Goal: Transaction & Acquisition: Purchase product/service

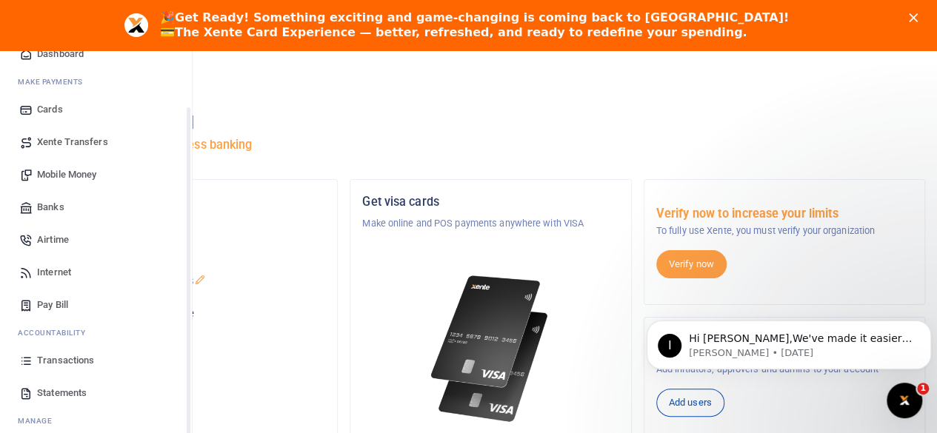
scroll to position [74, 0]
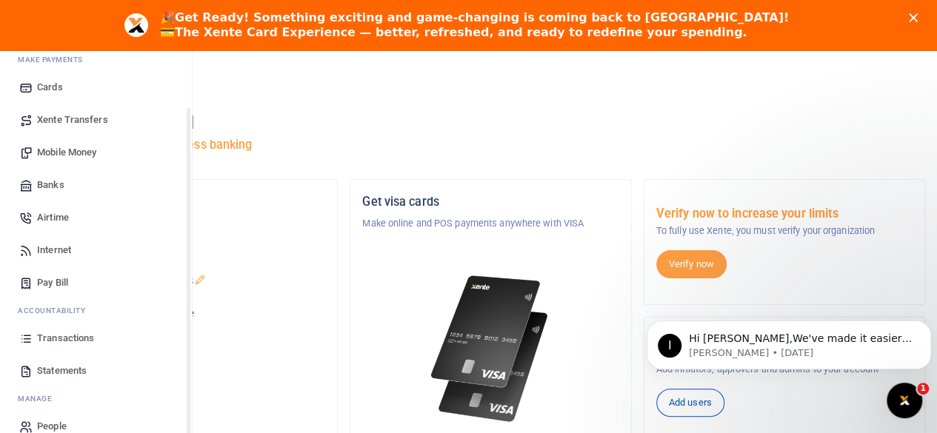
click at [53, 332] on span "Transactions" at bounding box center [65, 338] width 57 height 15
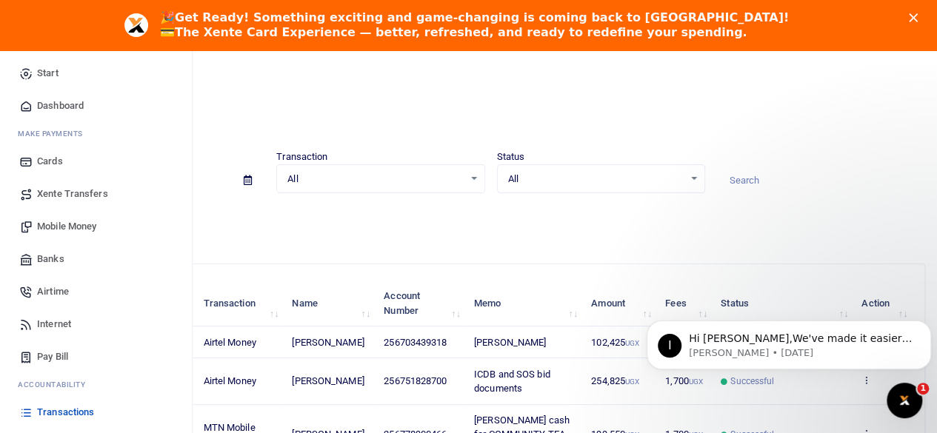
click at [78, 220] on span "Mobile Money" at bounding box center [66, 226] width 59 height 15
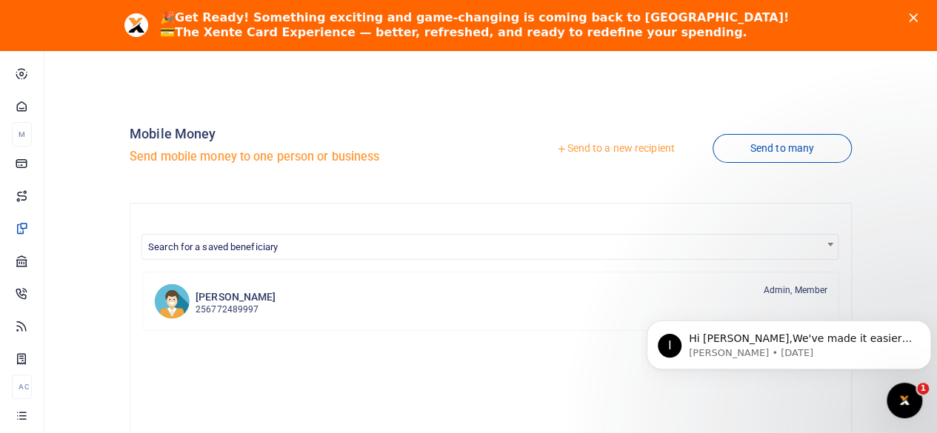
click at [556, 145] on icon at bounding box center [561, 149] width 10 height 10
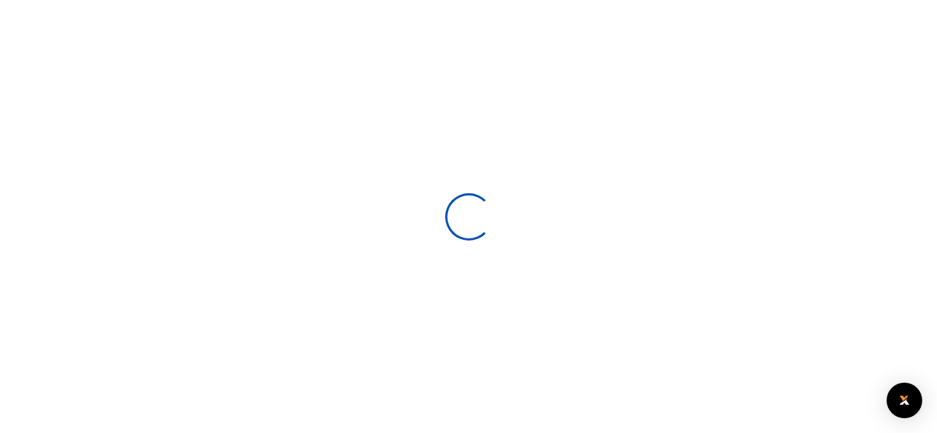
select select
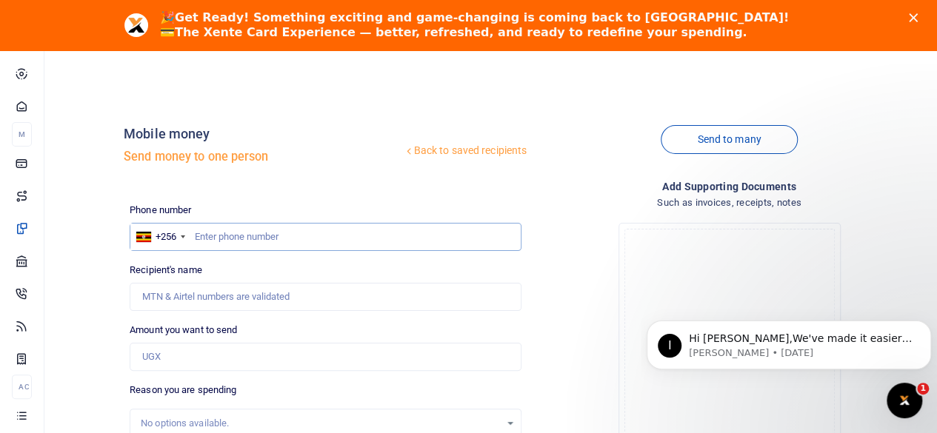
click at [256, 238] on input "text" at bounding box center [326, 237] width 392 height 28
paste input "256782838933"
type input "256782838933"
type input "[PERSON_NAME]"
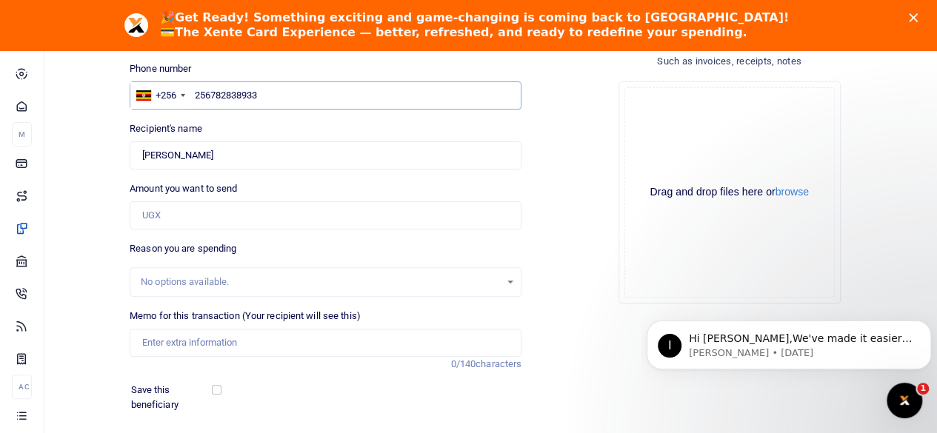
scroll to position [148, 0]
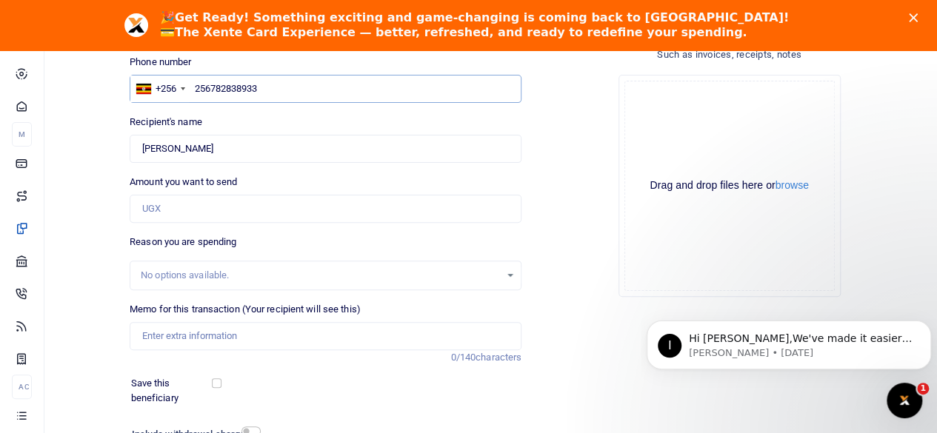
type input "256782838933"
click at [184, 211] on input "Amount you want to send" at bounding box center [326, 209] width 392 height 28
type input "240,000"
click at [241, 335] on input "Memo for this transaction (Your recipient will see this)" at bounding box center [326, 336] width 392 height 28
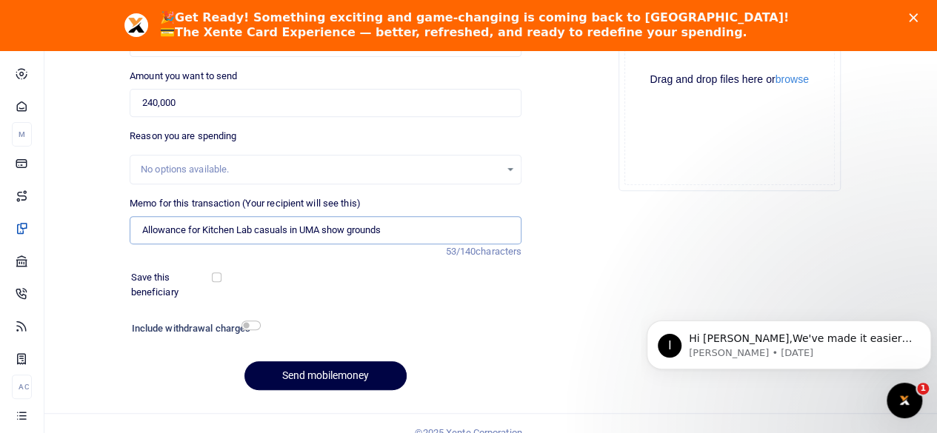
scroll to position [271, 0]
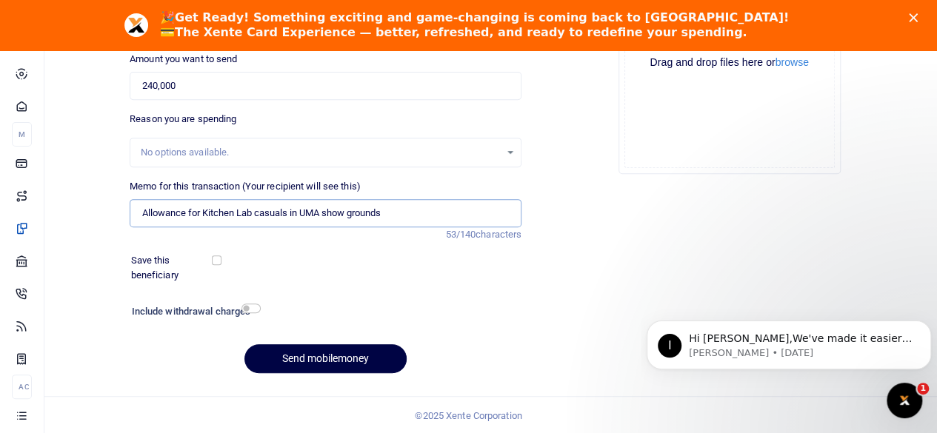
type input "Allowance for Kitchen Lab casuals in UMA show grounds"
click at [256, 309] on input "checkbox" at bounding box center [250, 309] width 19 height 10
checkbox input "true"
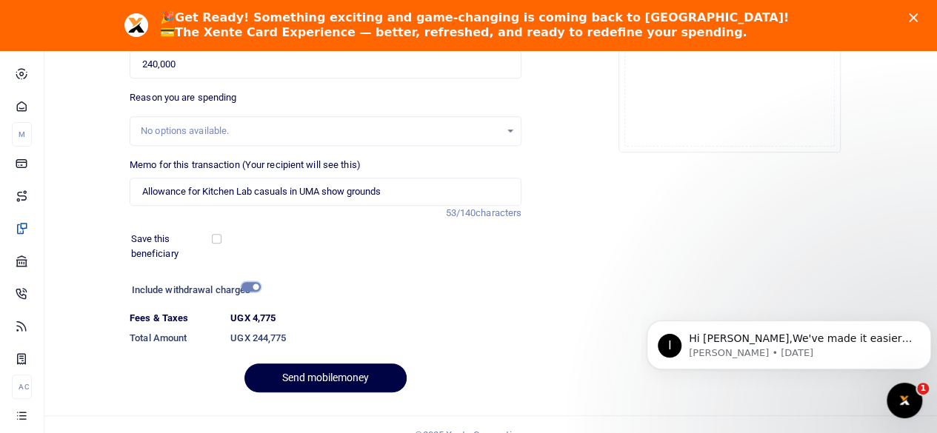
scroll to position [312, 0]
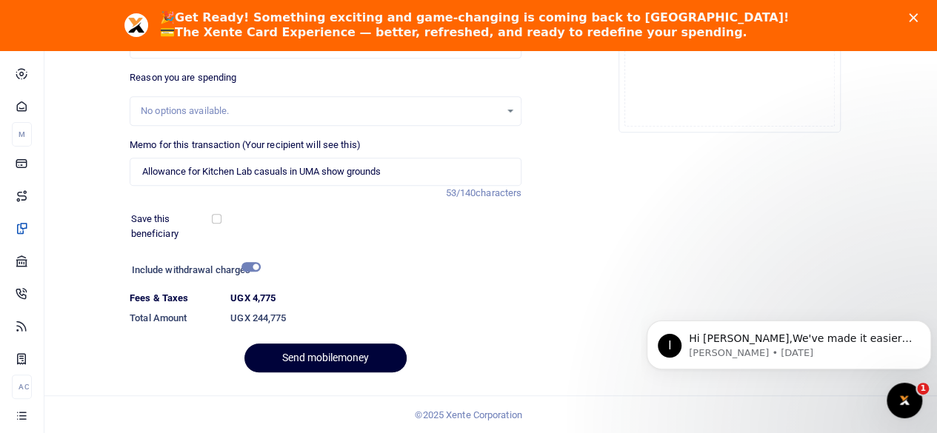
click at [354, 352] on button "Send mobilemoney" at bounding box center [325, 358] width 162 height 29
click at [287, 357] on button "Send mobilemoney" at bounding box center [325, 358] width 162 height 29
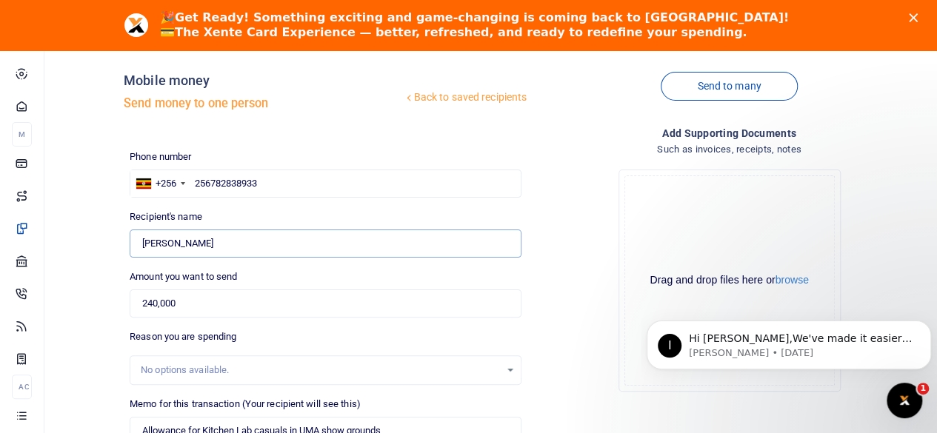
scroll to position [74, 0]
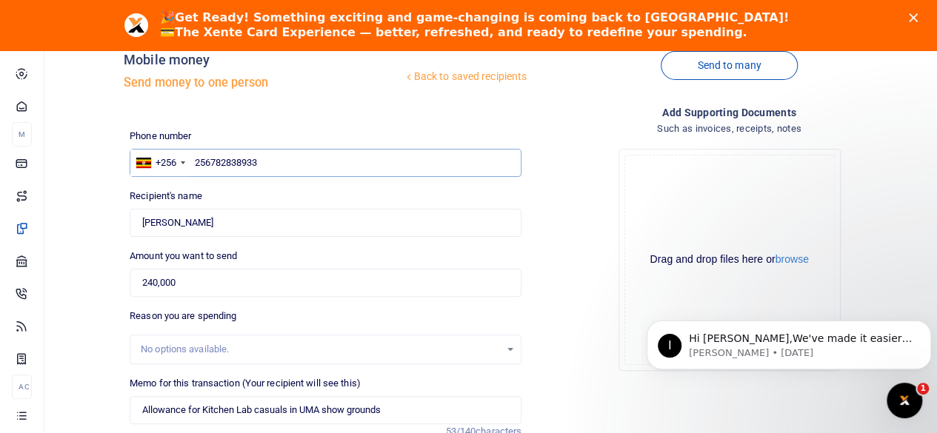
click at [212, 161] on input "256782838933" at bounding box center [326, 163] width 392 height 28
type input "2782838933"
type input "782838933"
type input "Hajjirah Bint - Musa"
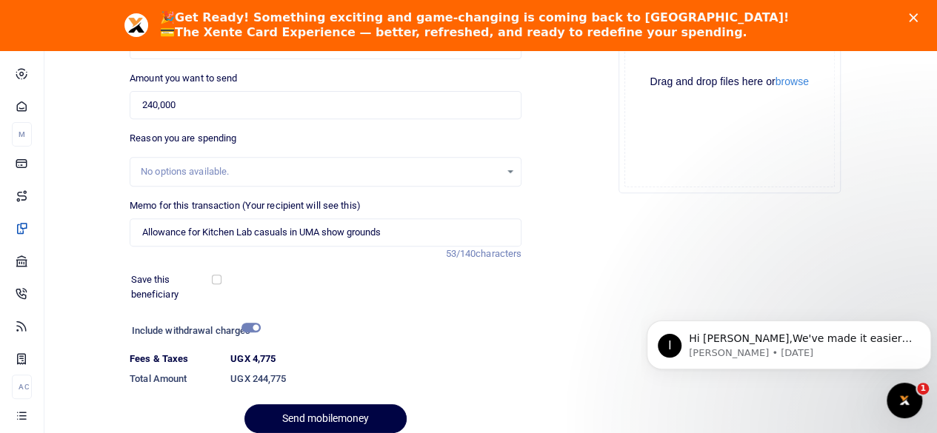
scroll to position [222, 0]
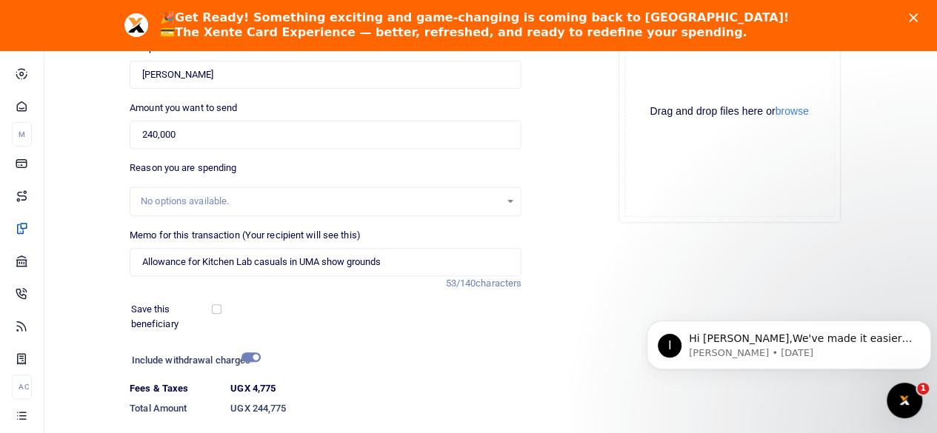
type input "782838933"
click at [396, 263] on input "Allowance for Kitchen Lab casuals in UMA show grounds" at bounding box center [326, 262] width 392 height 28
click at [255, 258] on input "Allowance for Kitchen Lab casuals in UMA show grounds" at bounding box center [326, 262] width 392 height 28
click at [401, 261] on input "Allowance for Kitchen Lab casuals in UMA show grounds" at bounding box center [326, 262] width 392 height 28
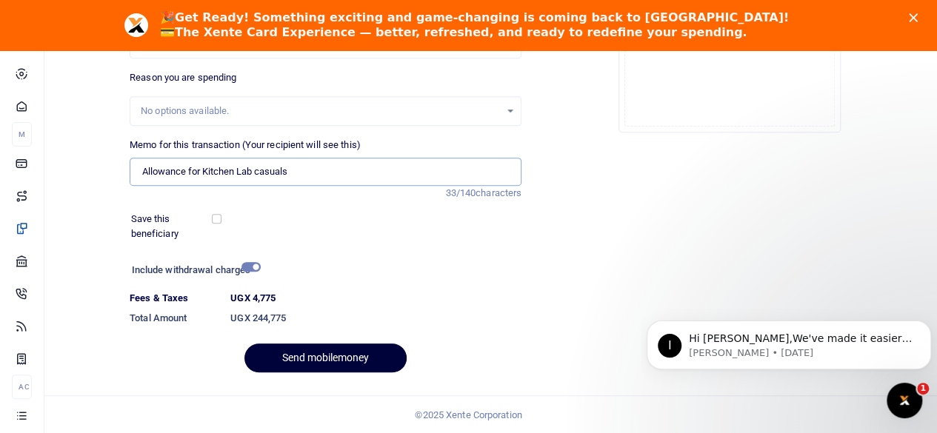
type input "Allowance for Kitchen Lab casuals"
click at [355, 358] on button "Send mobilemoney" at bounding box center [325, 358] width 162 height 29
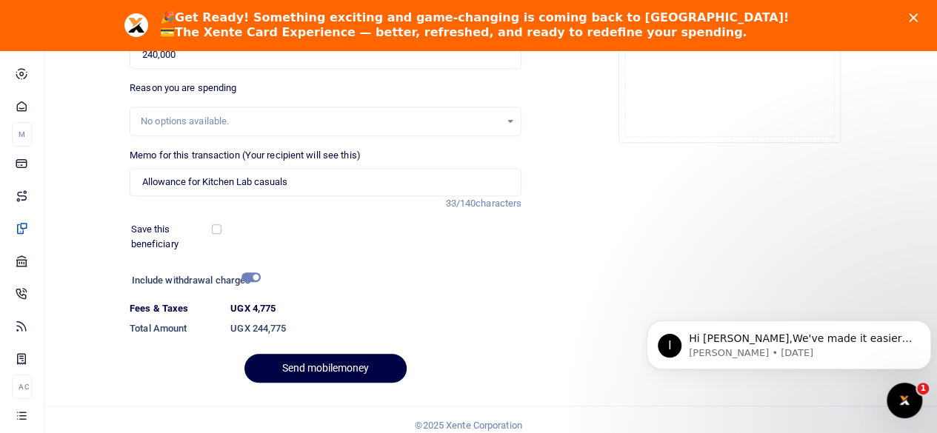
scroll to position [154, 0]
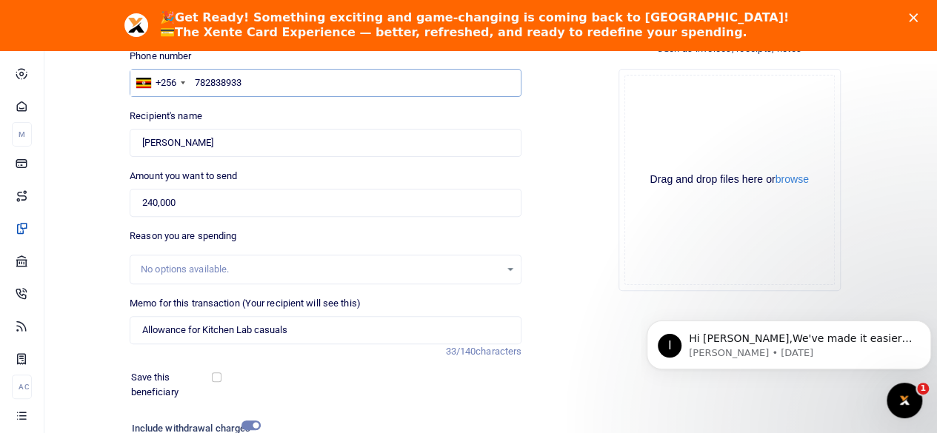
drag, startPoint x: 247, startPoint y: 78, endPoint x: 192, endPoint y: 95, distance: 57.9
click at [192, 95] on input "782838933" at bounding box center [326, 83] width 392 height 28
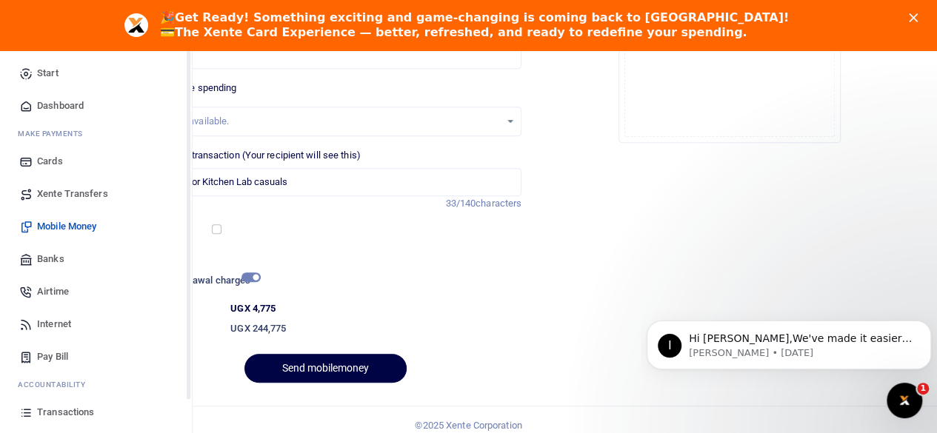
scroll to position [74, 0]
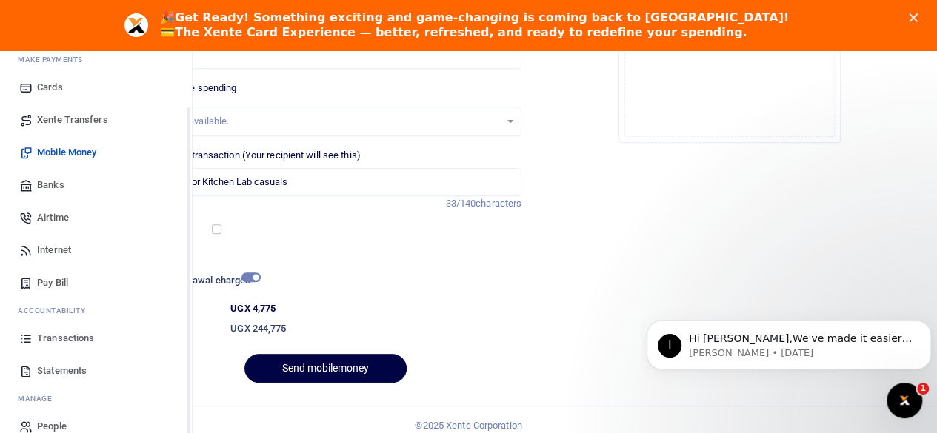
click at [74, 331] on span "Transactions" at bounding box center [65, 338] width 57 height 15
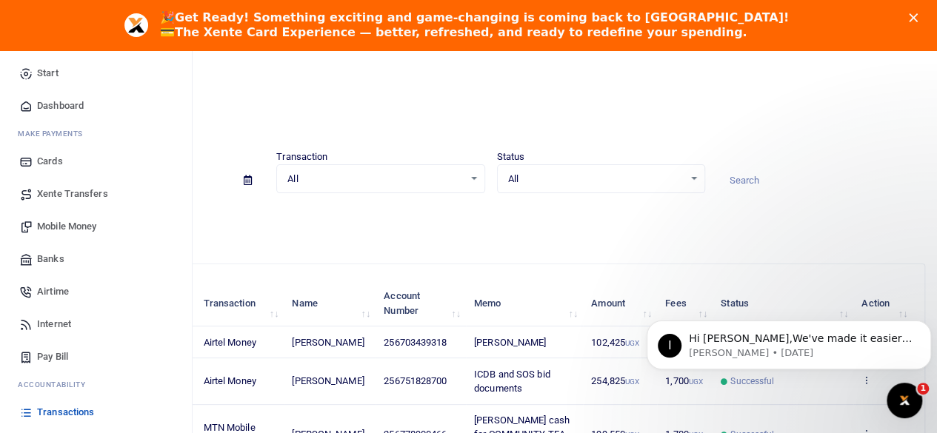
click at [66, 224] on span "Mobile Money" at bounding box center [66, 226] width 59 height 15
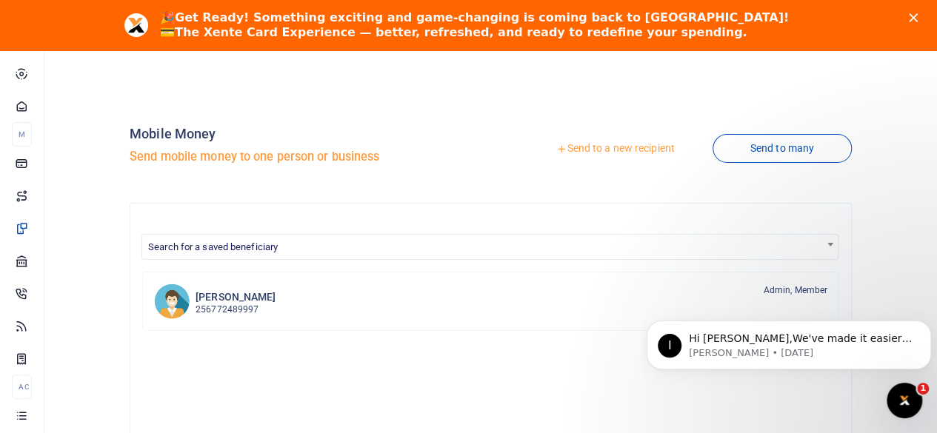
click at [556, 147] on icon at bounding box center [561, 149] width 10 height 10
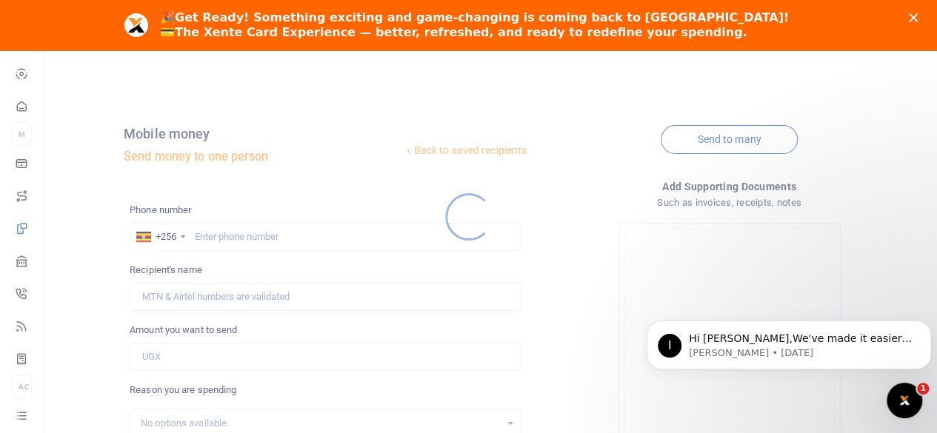
click at [259, 236] on div at bounding box center [468, 216] width 937 height 433
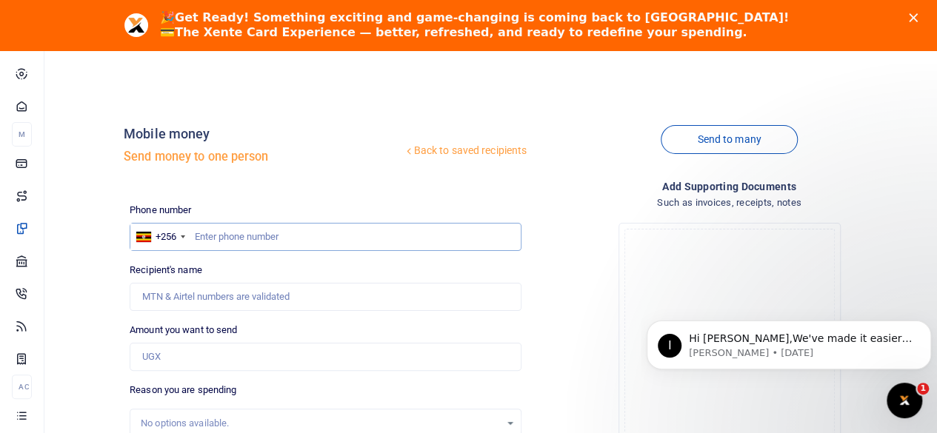
click at [244, 240] on input "text" at bounding box center [326, 237] width 392 height 28
paste input "782838933"
type input "782838933"
type input "[PERSON_NAME]"
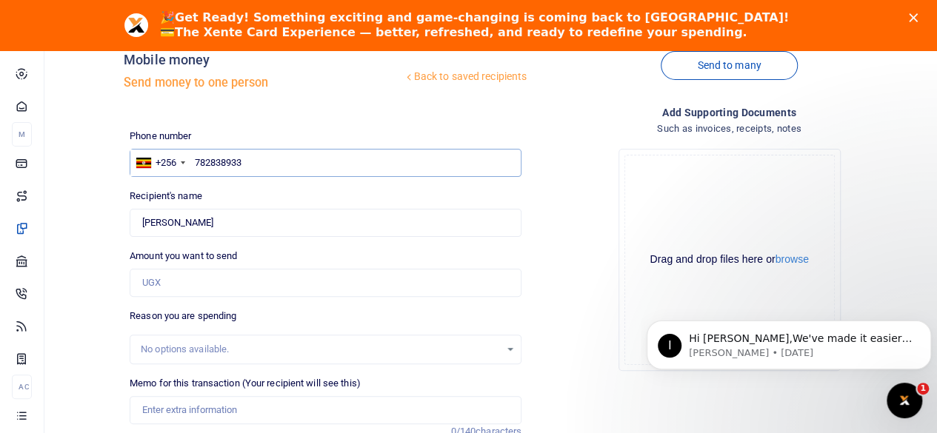
type input "782838933"
click at [203, 282] on input "Amount you want to send" at bounding box center [326, 283] width 392 height 28
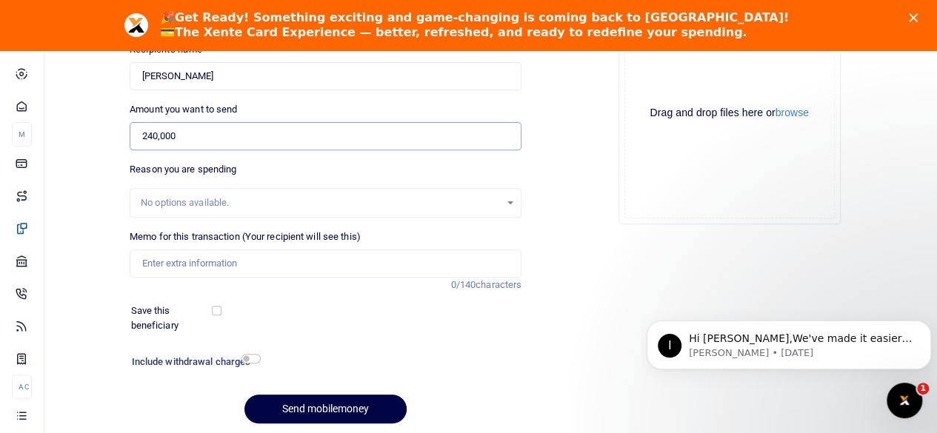
scroll to position [222, 0]
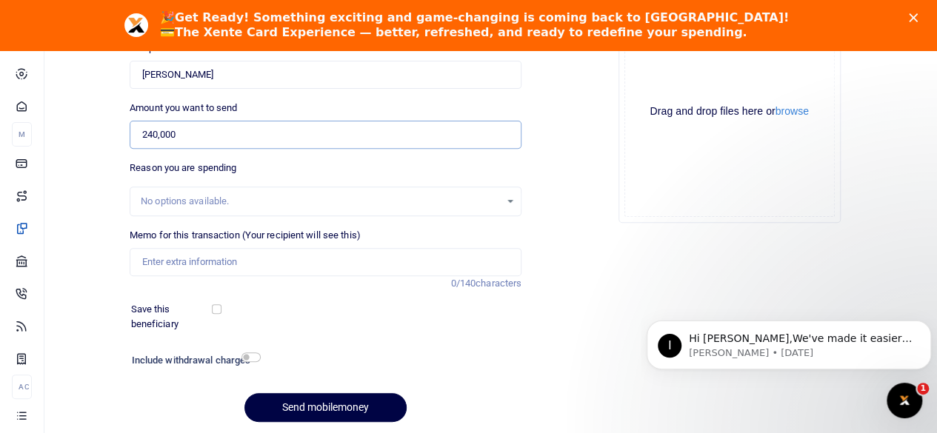
type input "240,000"
click at [275, 196] on div "No options available." at bounding box center [320, 201] width 359 height 15
click at [247, 262] on input "Memo for this transaction (Your recipient will see this)" at bounding box center [326, 262] width 392 height 28
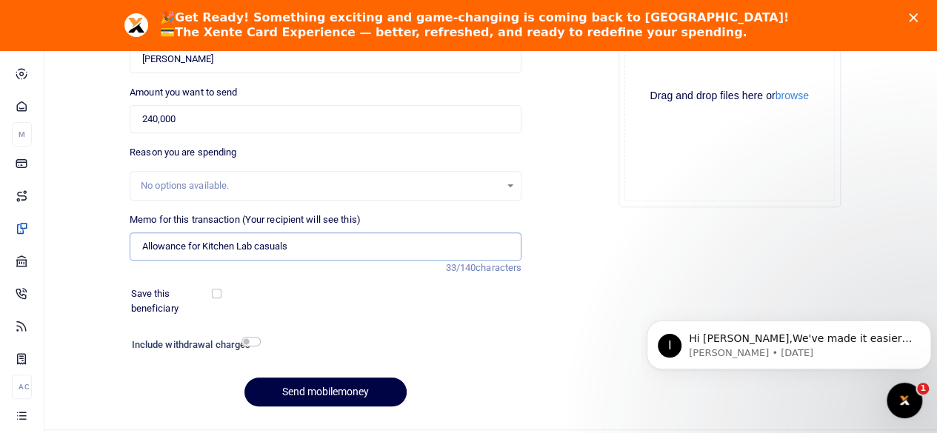
scroll to position [271, 0]
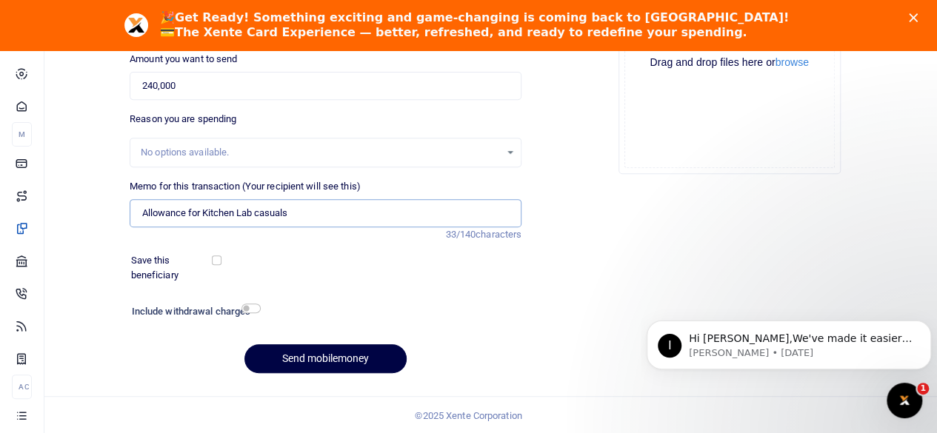
type input "Allowance for Kitchen Lab casuals"
click at [250, 307] on input "checkbox" at bounding box center [250, 309] width 19 height 10
checkbox input "true"
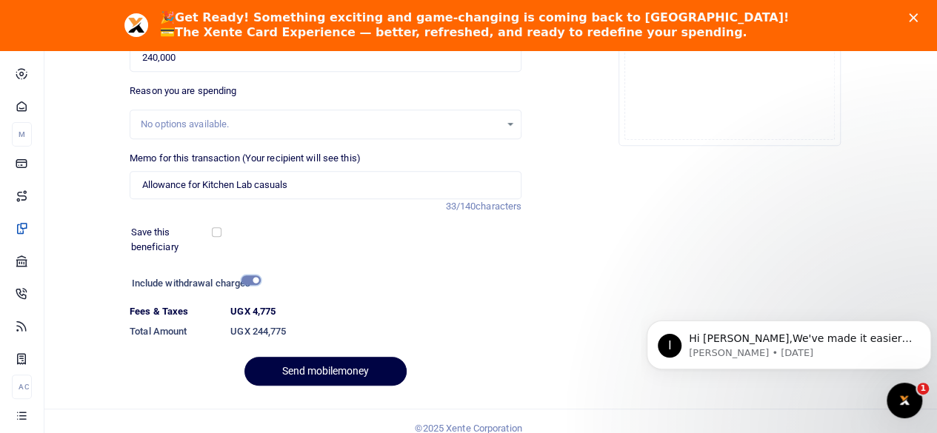
scroll to position [312, 0]
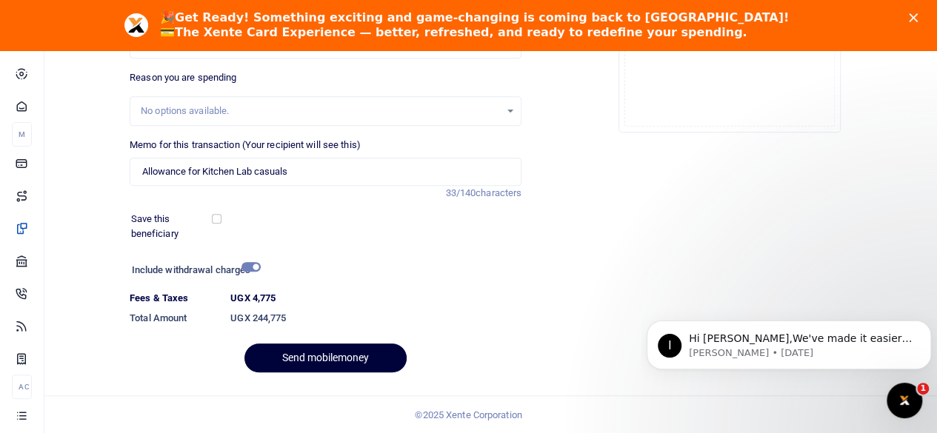
click at [329, 356] on button "Send mobilemoney" at bounding box center [325, 358] width 162 height 29
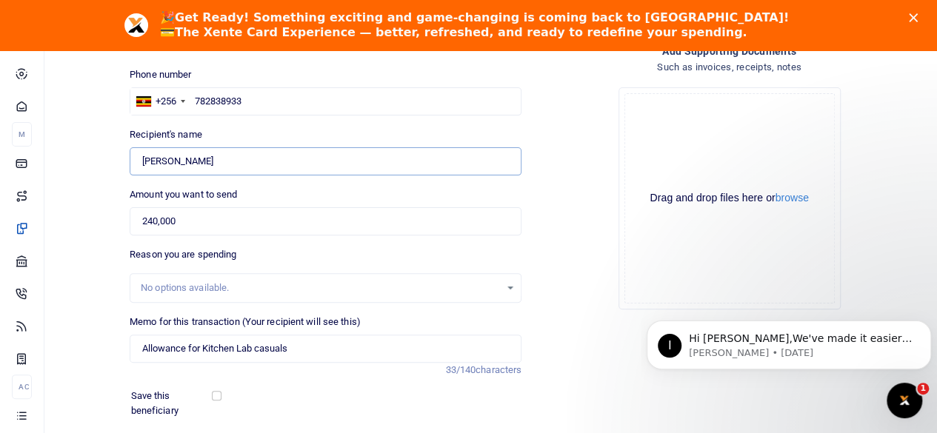
scroll to position [296, 0]
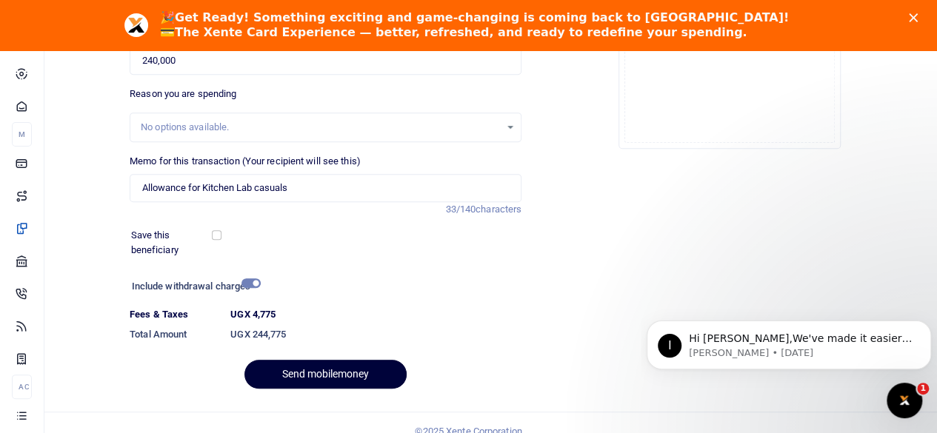
click at [351, 379] on button "Send mobilemoney" at bounding box center [325, 374] width 162 height 29
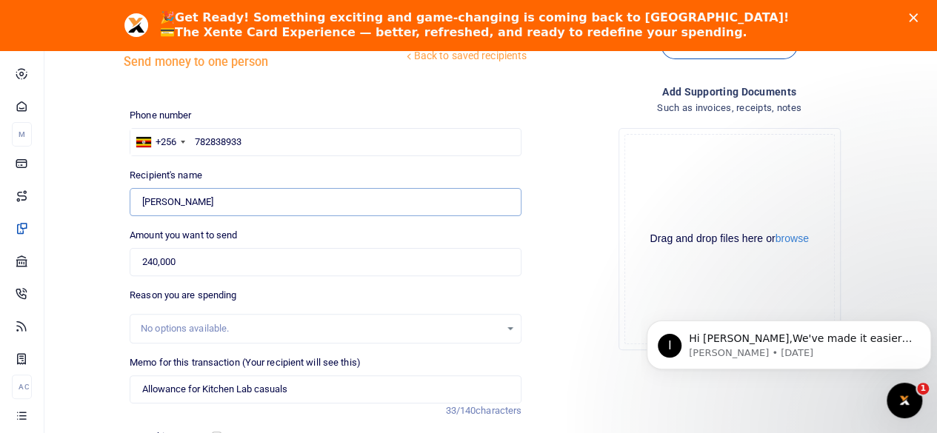
scroll to position [68, 0]
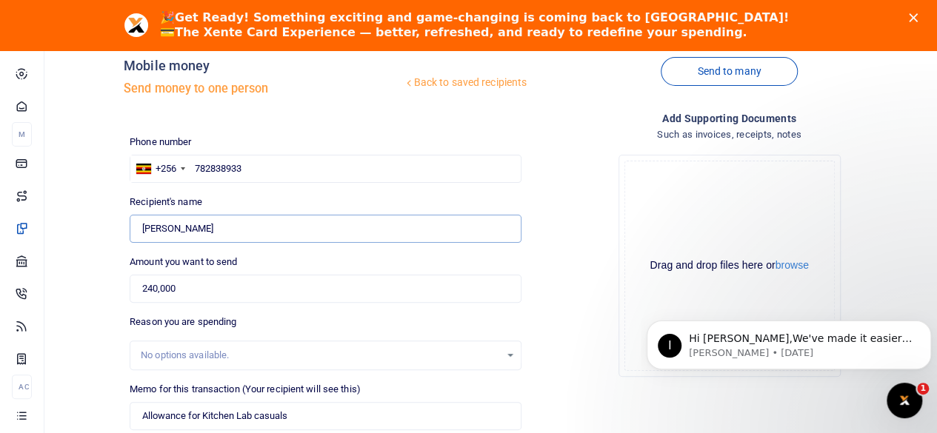
click at [233, 224] on input "Found" at bounding box center [326, 229] width 392 height 28
click at [197, 229] on input "Found" at bounding box center [326, 229] width 392 height 28
click at [573, 363] on div "Drop your files here Drag and drop files here or browse Powered by Uppy" at bounding box center [729, 266] width 392 height 246
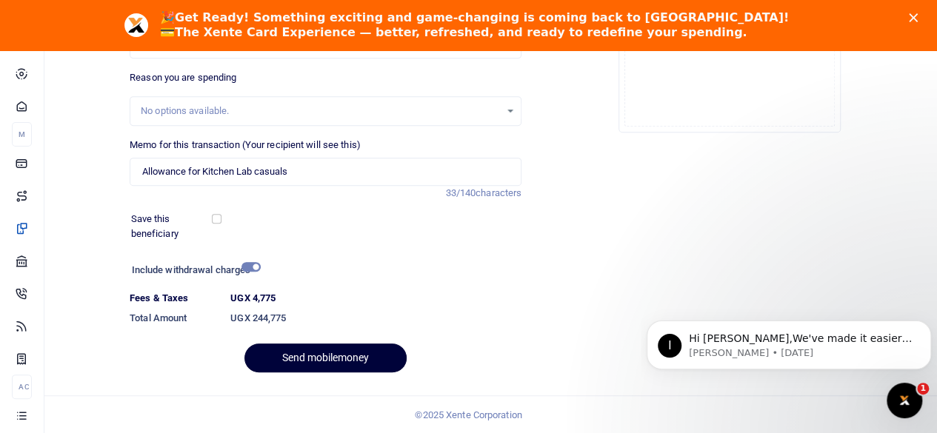
click at [295, 358] on button "Send mobilemoney" at bounding box center [325, 358] width 162 height 29
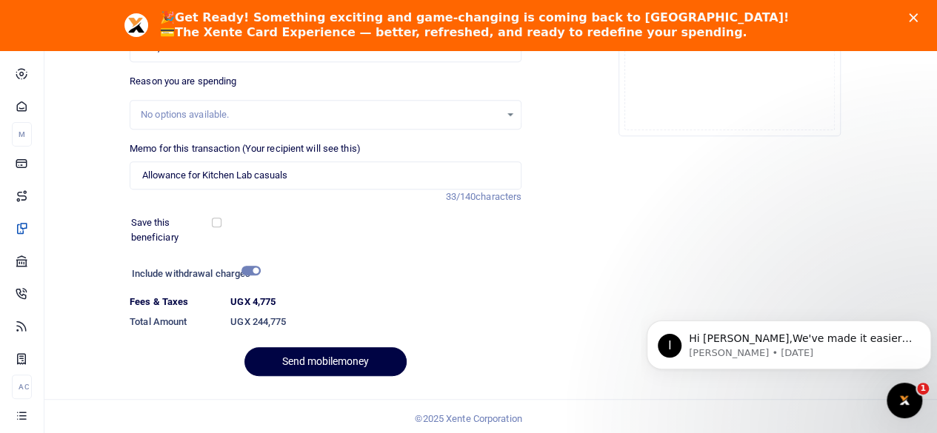
scroll to position [312, 0]
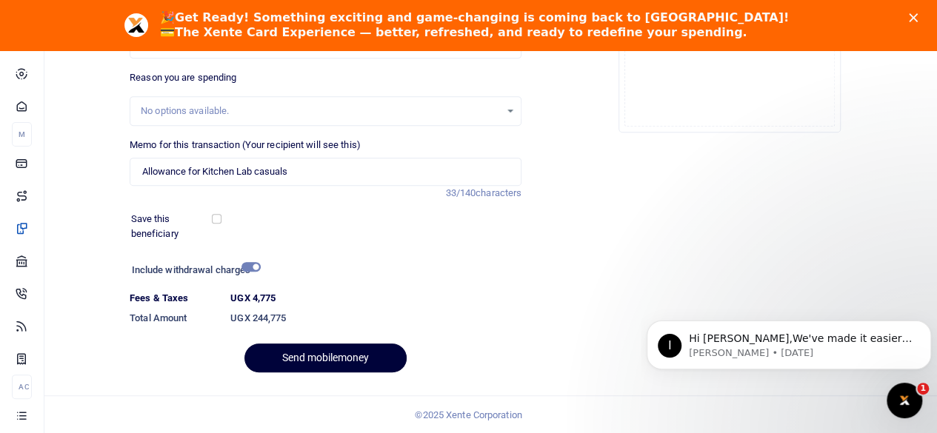
click at [323, 362] on button "Send mobilemoney" at bounding box center [325, 358] width 162 height 29
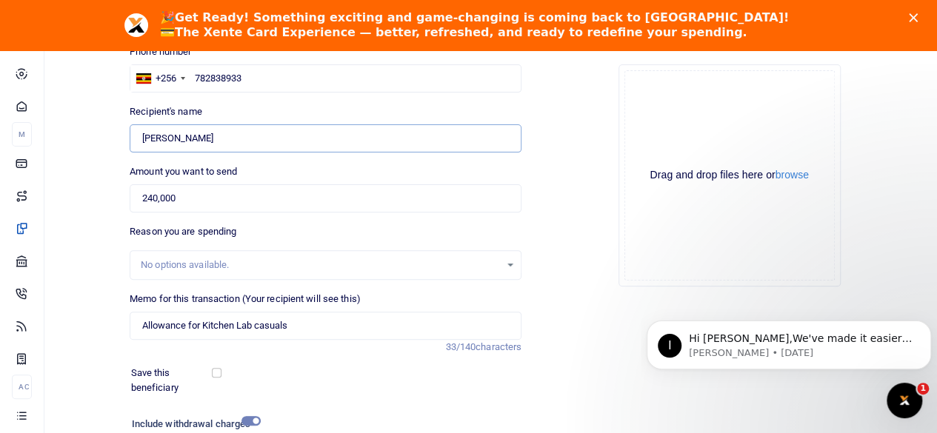
scroll to position [16, 0]
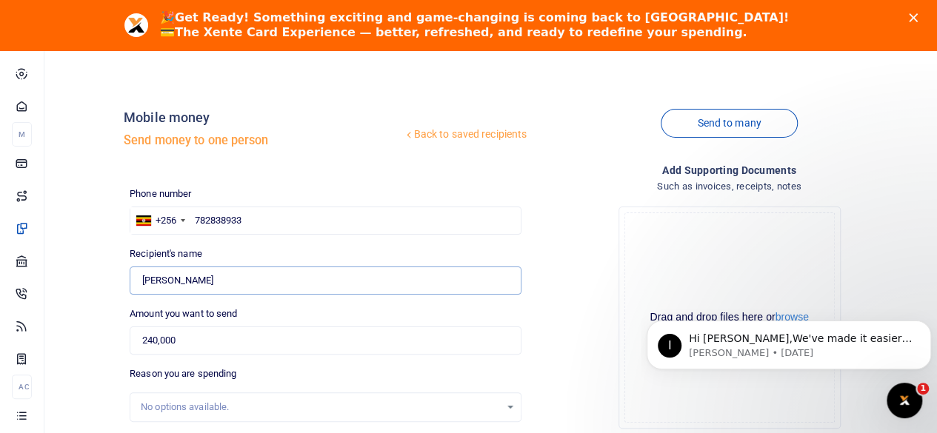
click at [256, 272] on input "Found" at bounding box center [326, 281] width 392 height 28
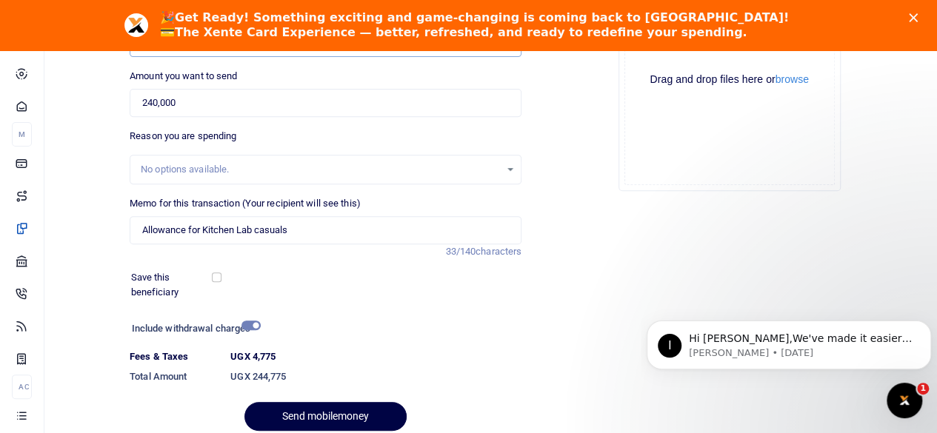
scroll to position [312, 0]
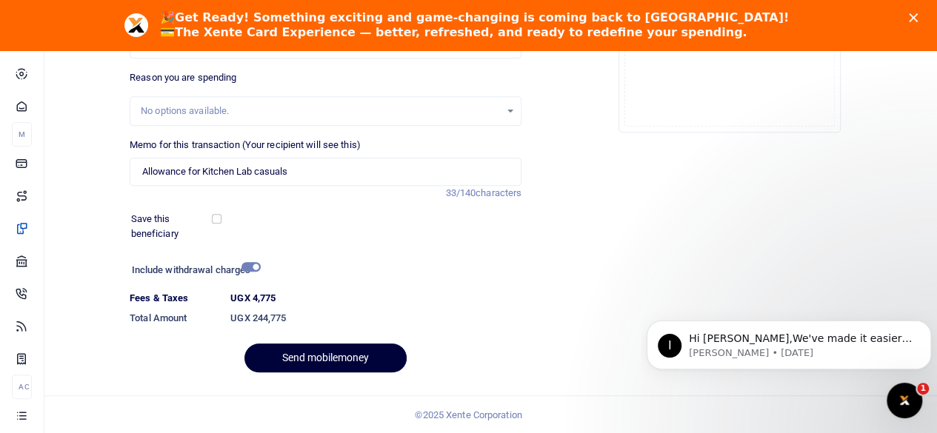
click at [330, 355] on button "Send mobilemoney" at bounding box center [325, 358] width 162 height 29
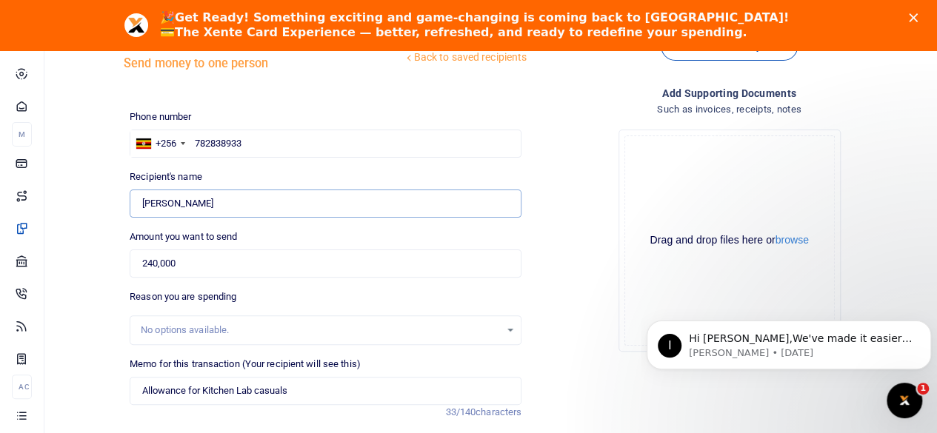
scroll to position [80, 0]
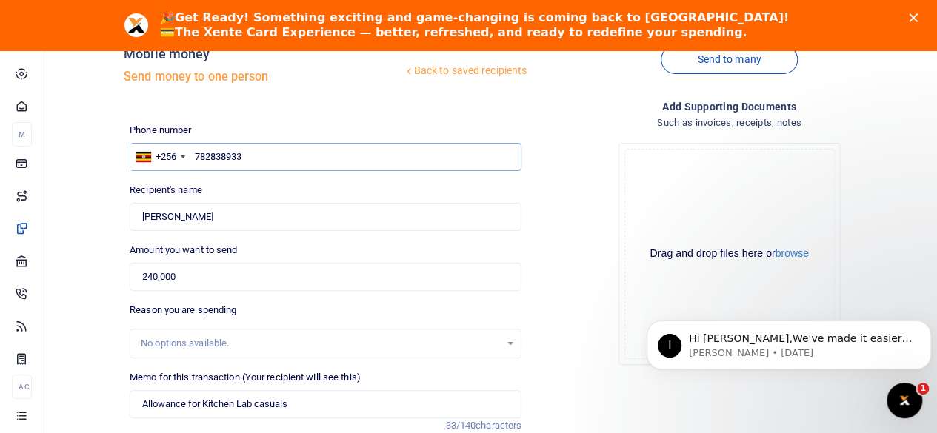
click at [261, 154] on input "782838933" at bounding box center [326, 157] width 392 height 28
type input "7"
click at [238, 218] on input "Found" at bounding box center [326, 217] width 392 height 28
type input "H"
click at [259, 158] on input "text" at bounding box center [326, 157] width 392 height 28
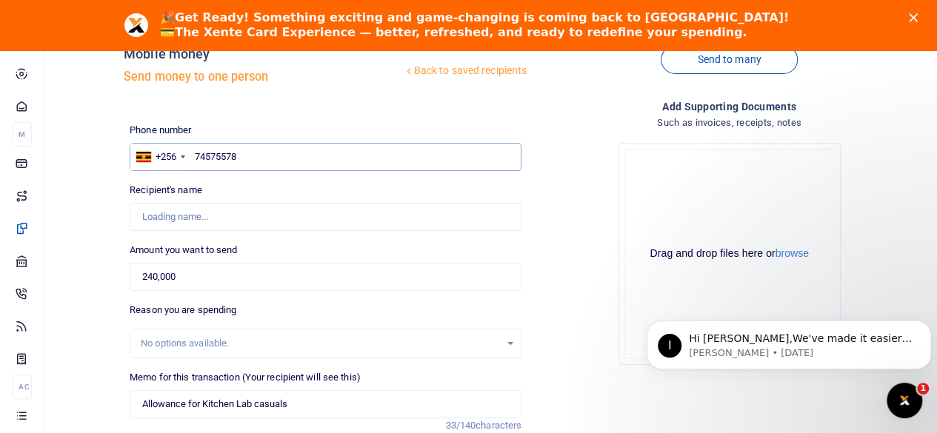
type input "745755785"
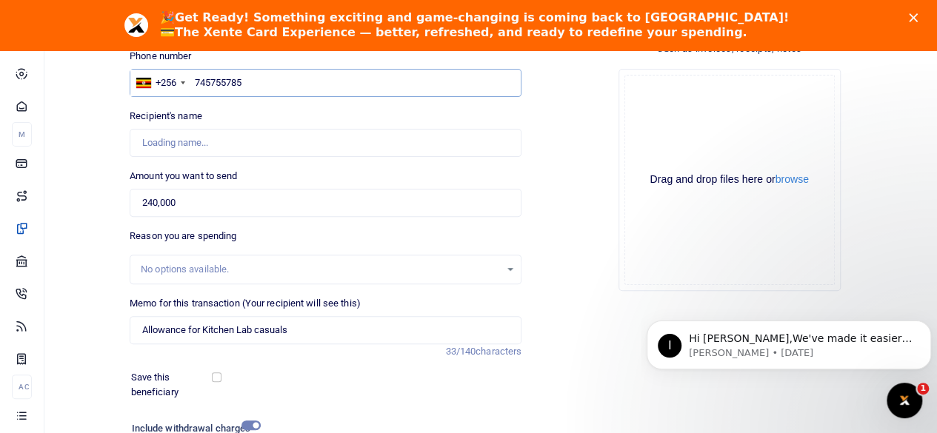
type input "[PERSON_NAME]"
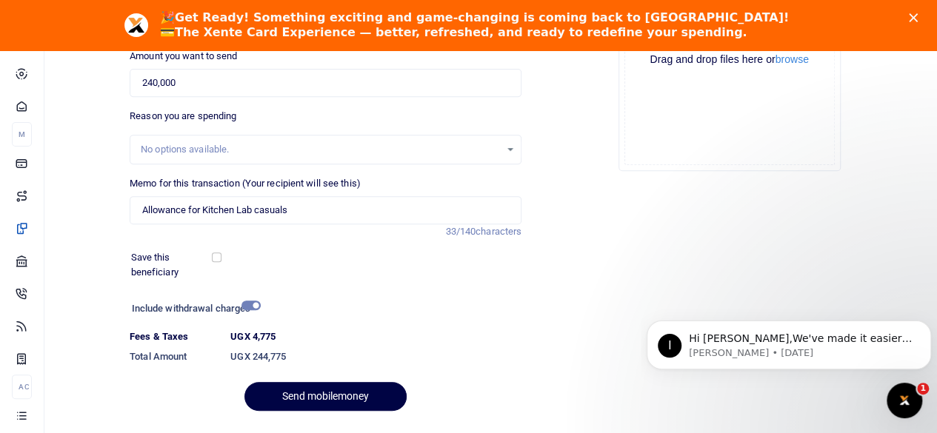
scroll to position [312, 0]
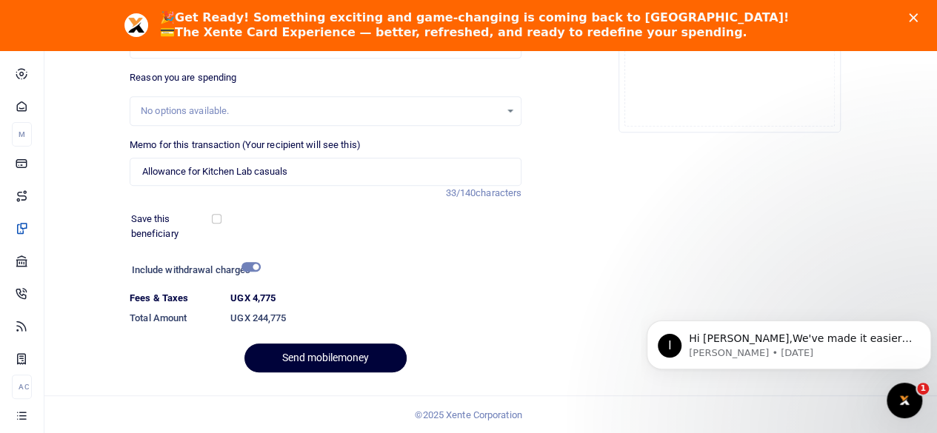
type input "745755785"
click at [333, 353] on button "Send mobilemoney" at bounding box center [325, 358] width 162 height 29
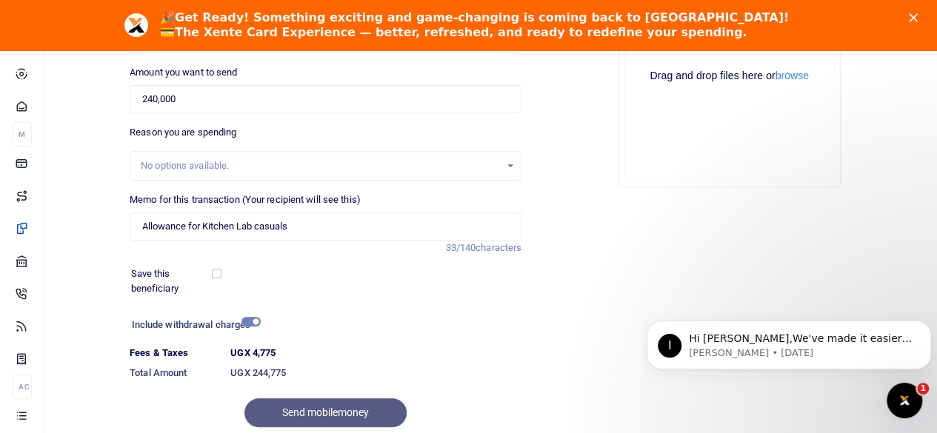
scroll to position [90, 0]
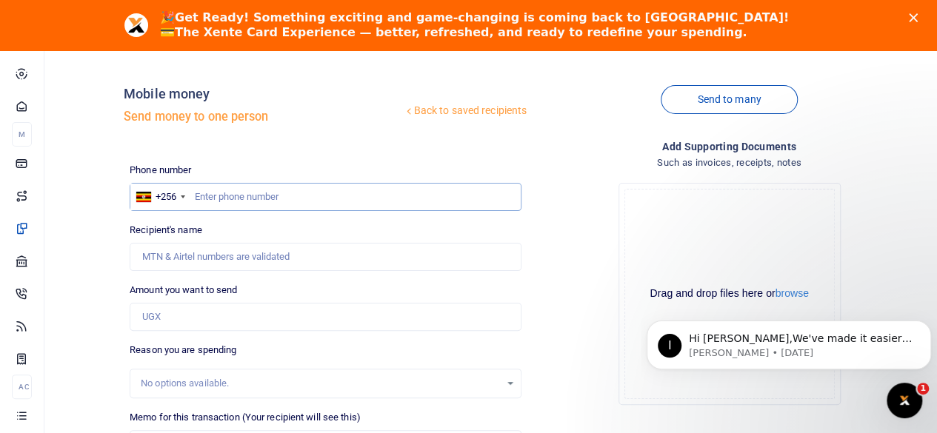
click at [246, 192] on input "text" at bounding box center [326, 197] width 392 height 28
type input "754606045"
type input "Andrew Mbaziira"
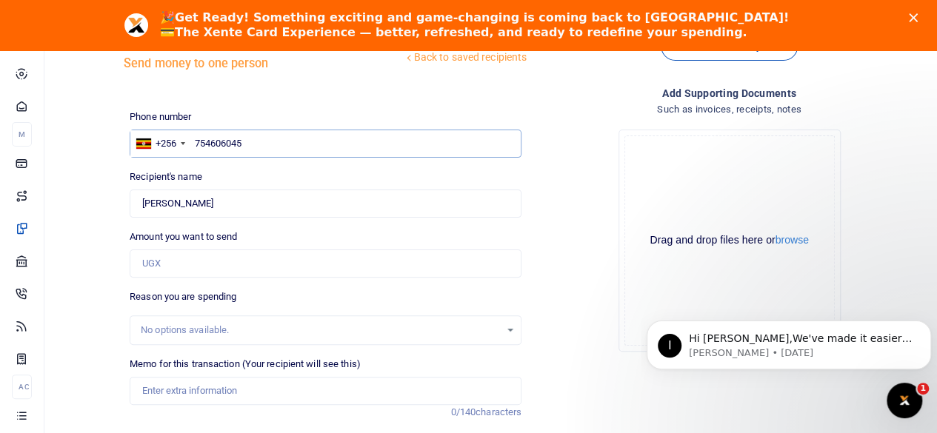
scroll to position [114, 0]
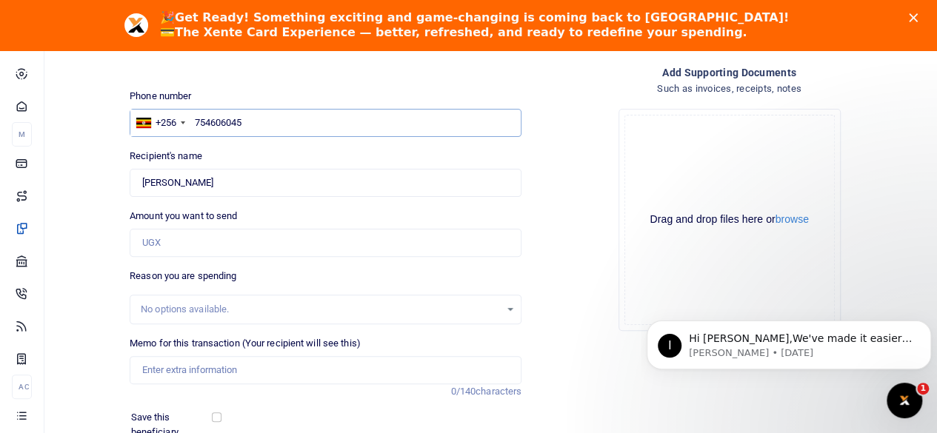
type input "754606045"
click at [204, 238] on input "Amount you want to send" at bounding box center [326, 243] width 392 height 28
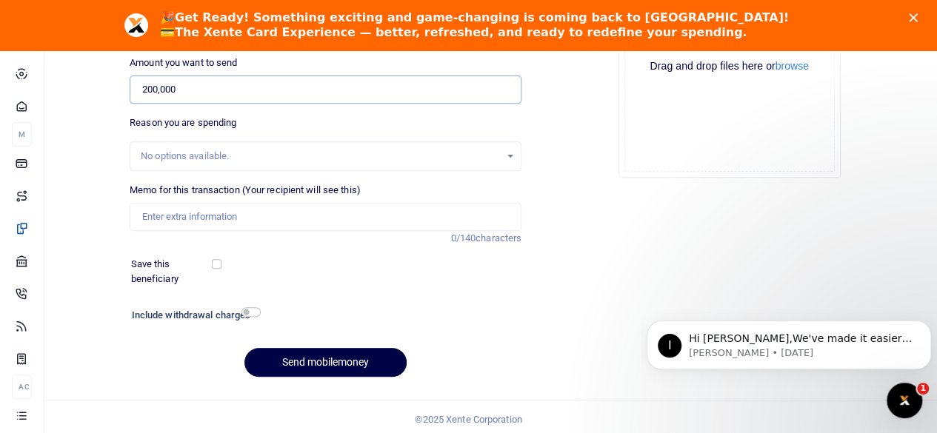
scroll to position [271, 0]
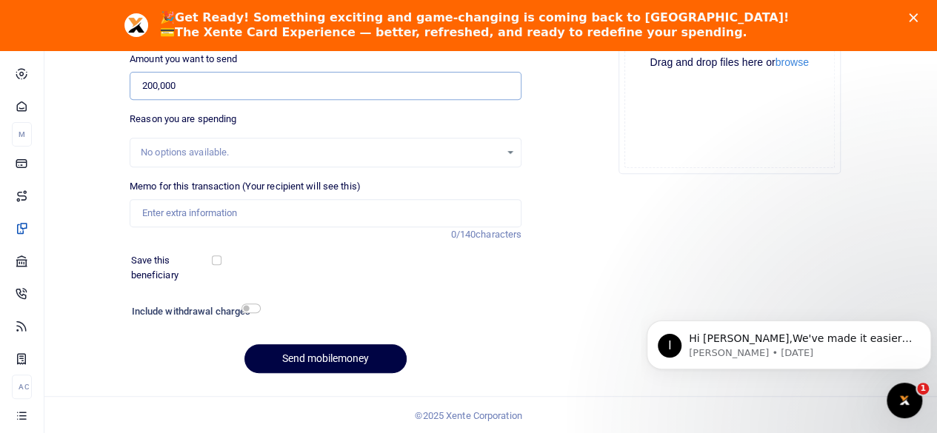
type input "200,000"
click at [247, 214] on input "Memo for this transaction (Your recipient will see this)" at bounding box center [326, 213] width 392 height 28
type input "Garbbage collection TIV District for August & sept 2025"
click at [256, 309] on input "checkbox" at bounding box center [250, 309] width 19 height 10
checkbox input "true"
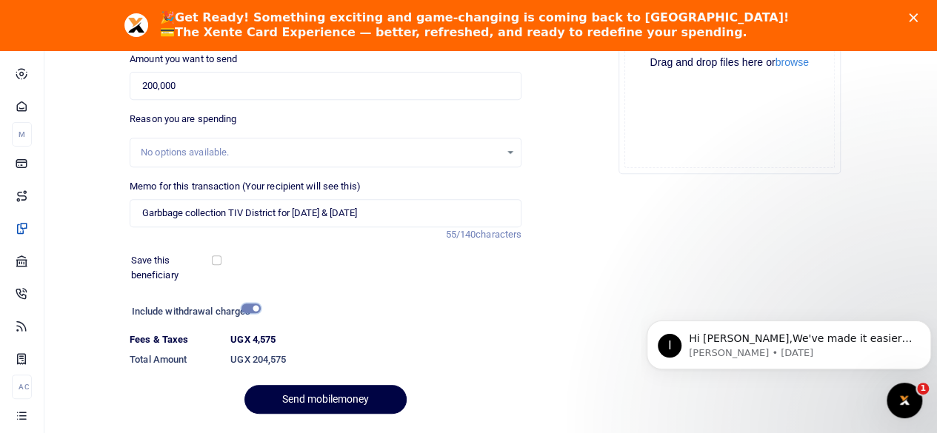
scroll to position [312, 0]
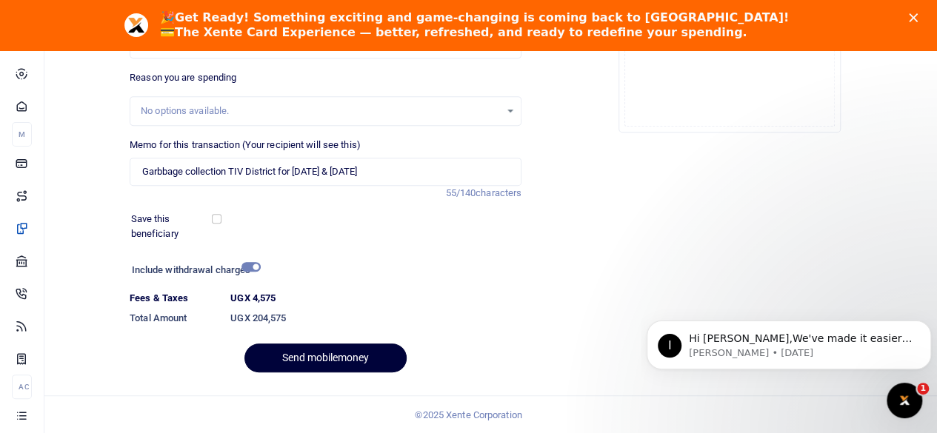
click at [344, 364] on button "Send mobilemoney" at bounding box center [325, 358] width 162 height 29
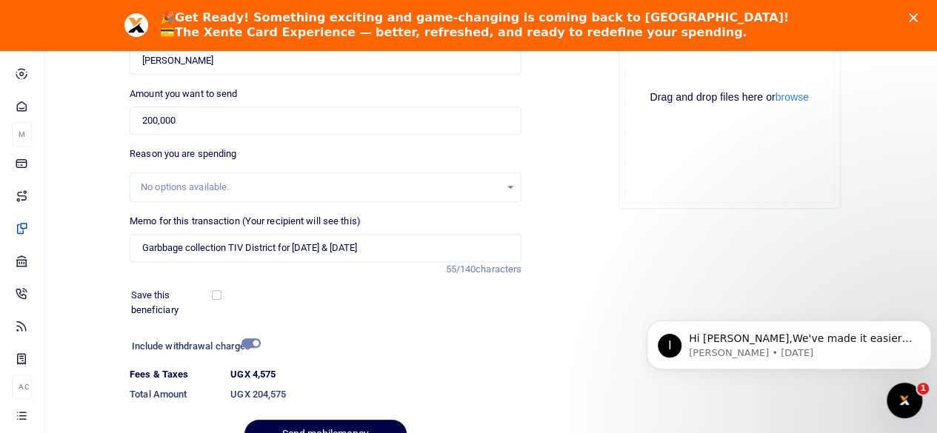
scroll to position [90, 0]
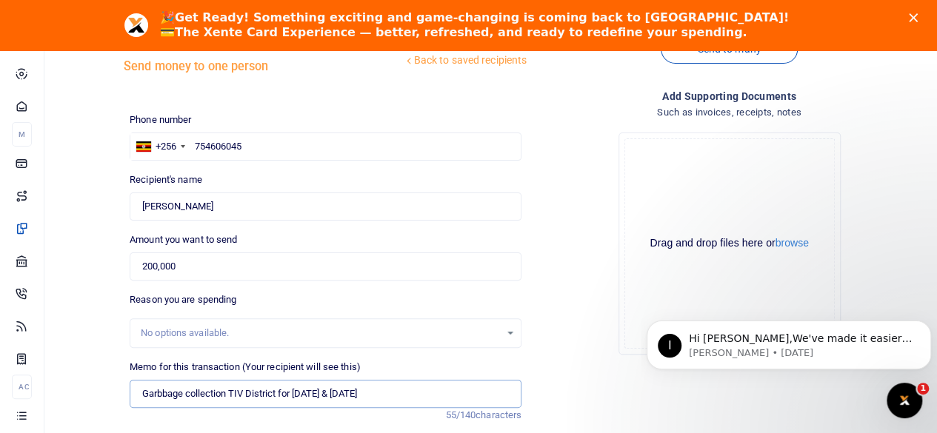
drag, startPoint x: 379, startPoint y: 397, endPoint x: 126, endPoint y: 384, distance: 253.5
click at [126, 384] on div "Memo for this transaction (Your recipient will see this) Garbbage collection TI…" at bounding box center [326, 391] width 404 height 63
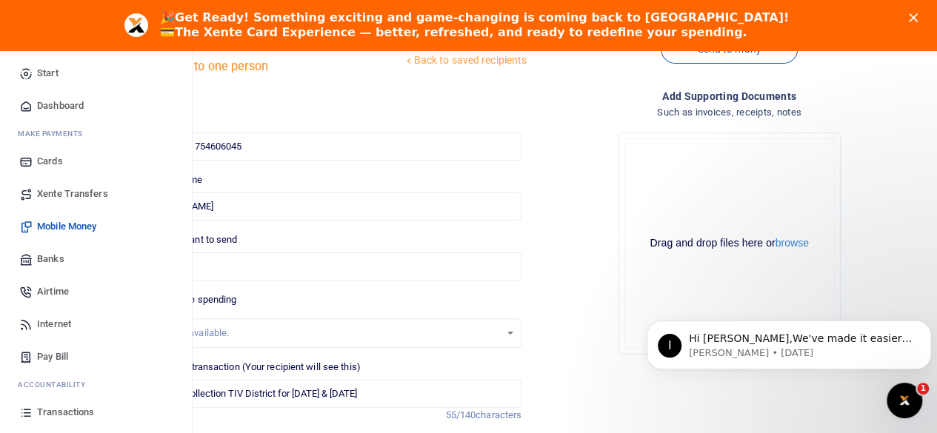
click at [57, 412] on span "Transactions" at bounding box center [65, 412] width 57 height 15
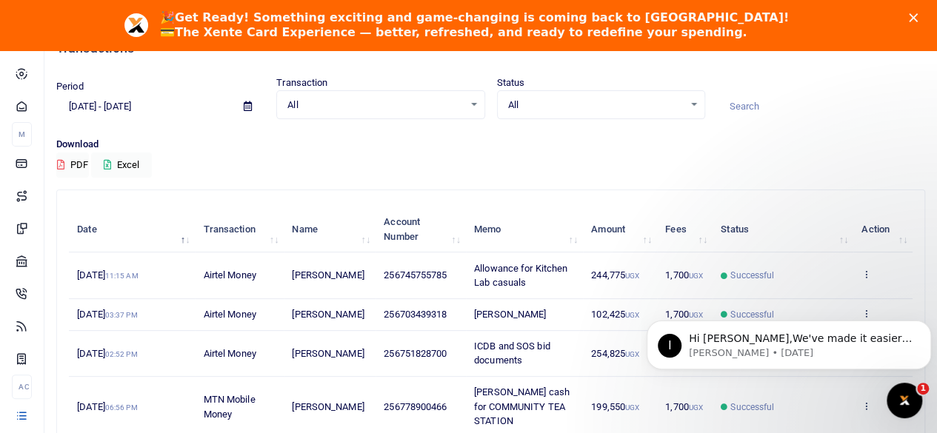
scroll to position [148, 0]
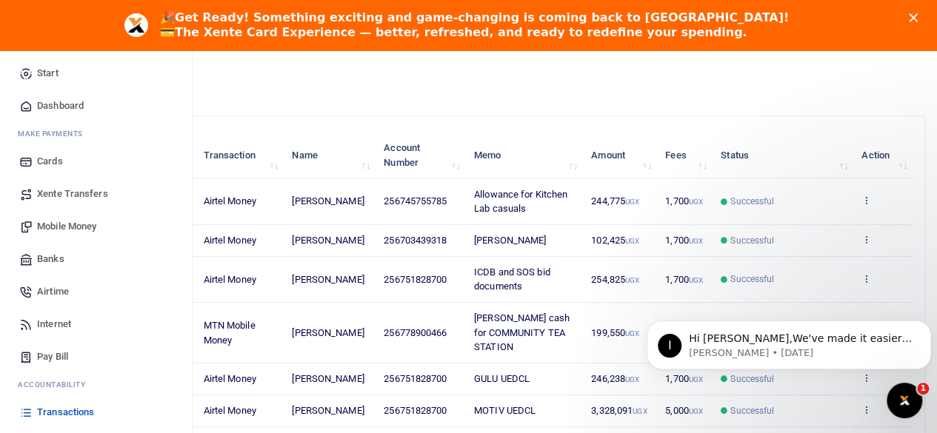
click at [73, 224] on span "Mobile Money" at bounding box center [66, 226] width 59 height 15
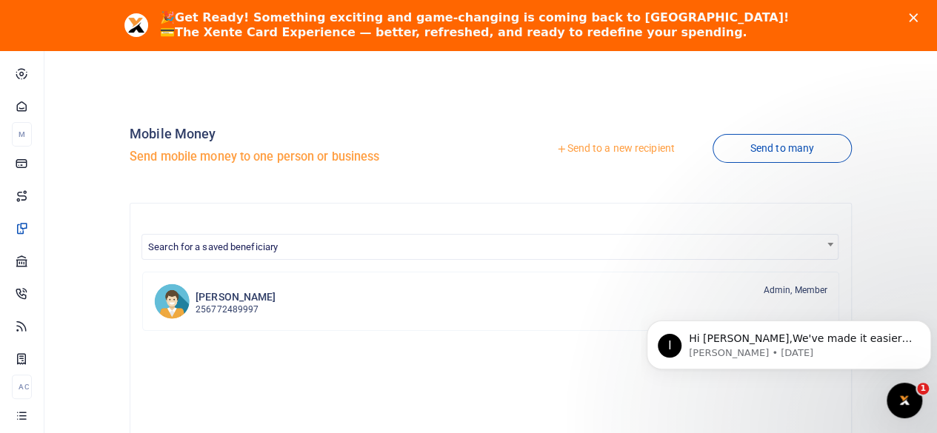
click at [556, 145] on icon at bounding box center [561, 149] width 10 height 10
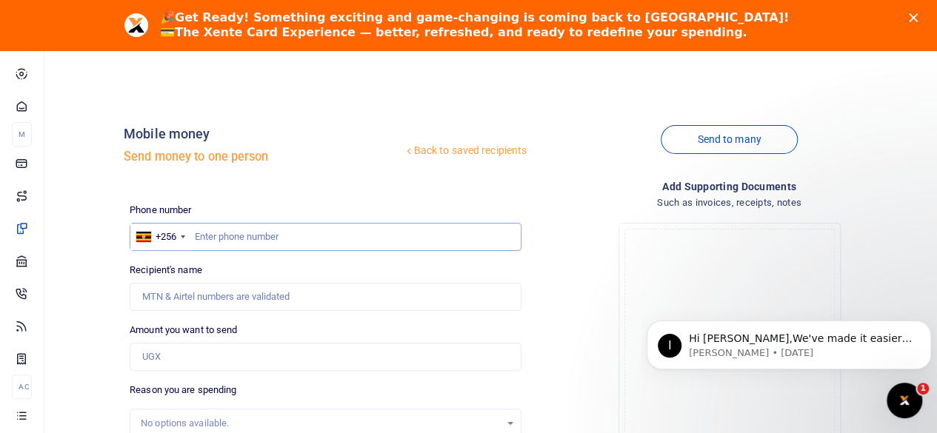
click at [266, 239] on input "text" at bounding box center [326, 237] width 392 height 28
type input "754606045"
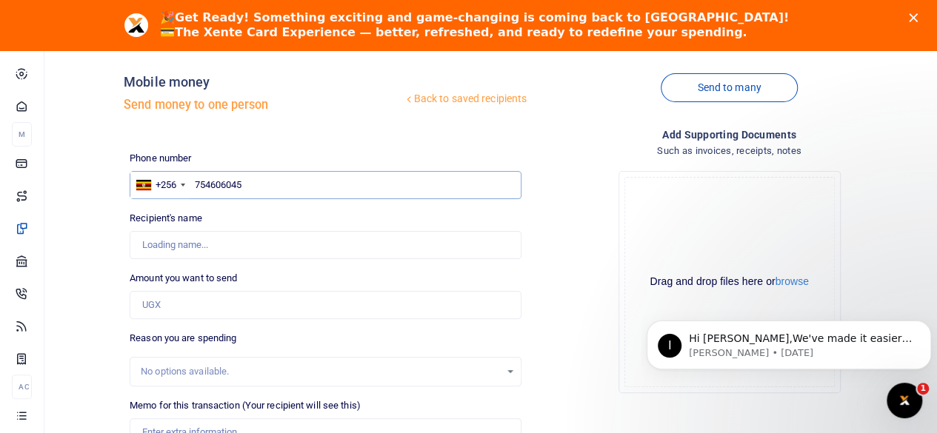
scroll to position [74, 0]
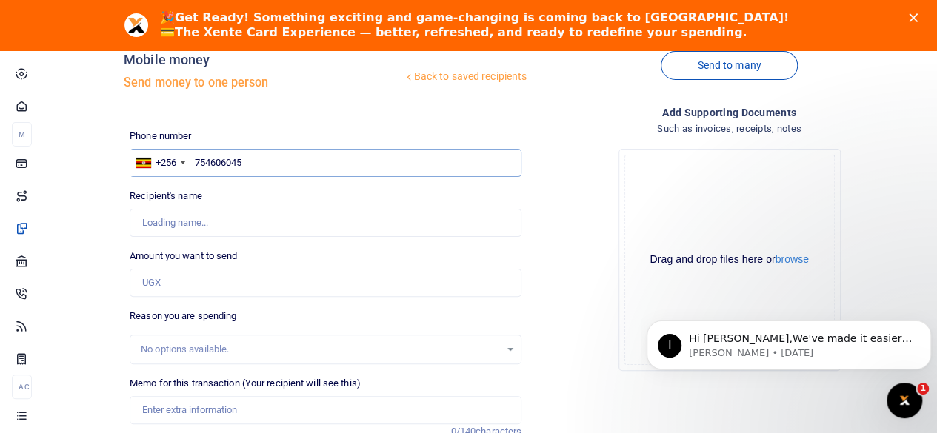
type input "[PERSON_NAME]"
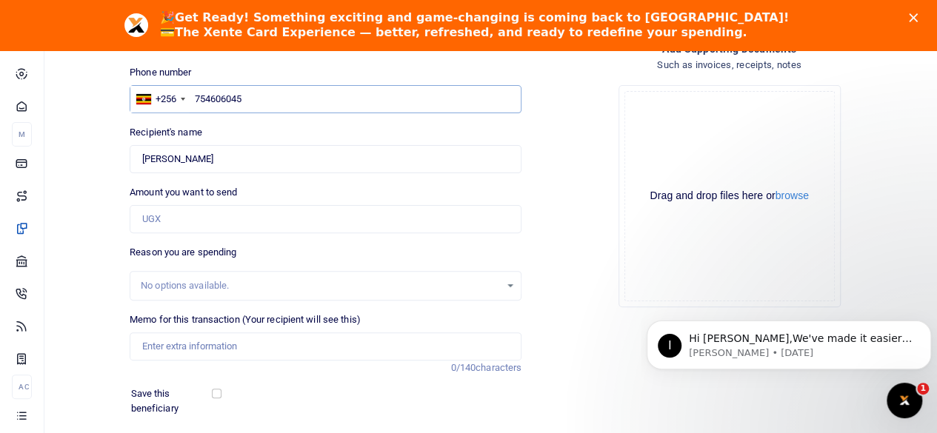
scroll to position [222, 0]
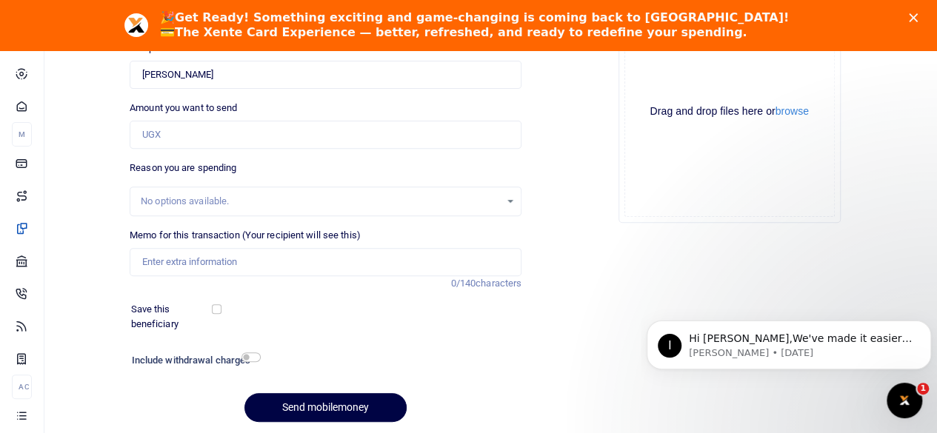
type input "754606045"
click at [253, 258] on input "Memo for this transaction (Your recipient will see this)" at bounding box center [326, 262] width 392 height 28
paste input "Garbbage collection TIV District for [DATE] & [DATE]"
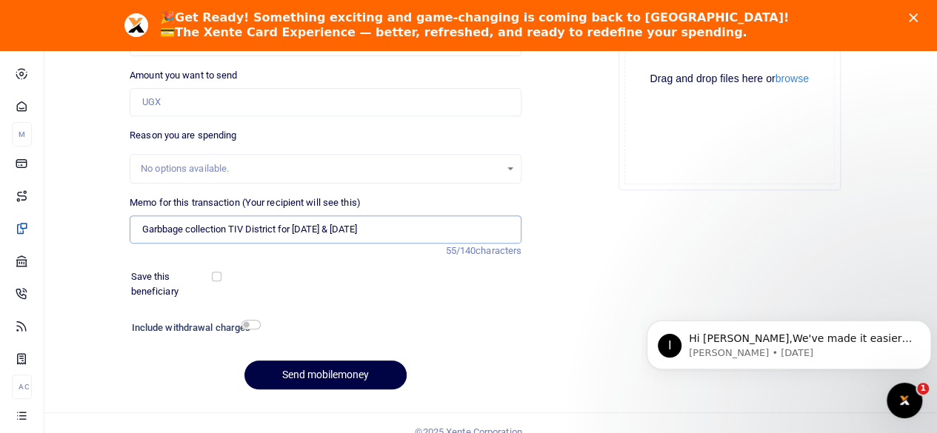
scroll to position [271, 0]
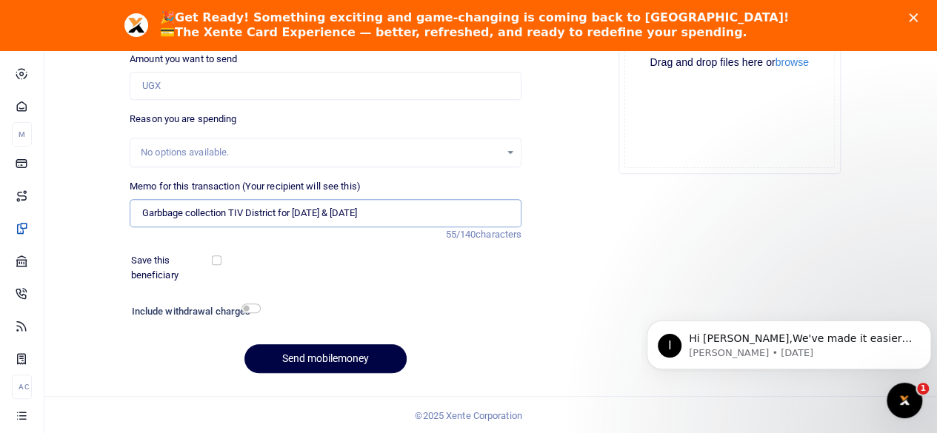
type input "Garbbage collection TIV District for August & sept 2025"
click at [256, 309] on input "checkbox" at bounding box center [250, 309] width 19 height 10
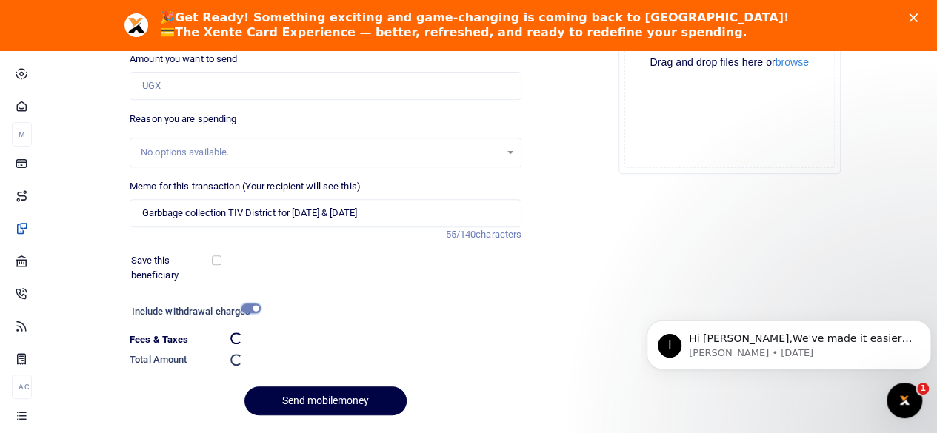
checkbox input "false"
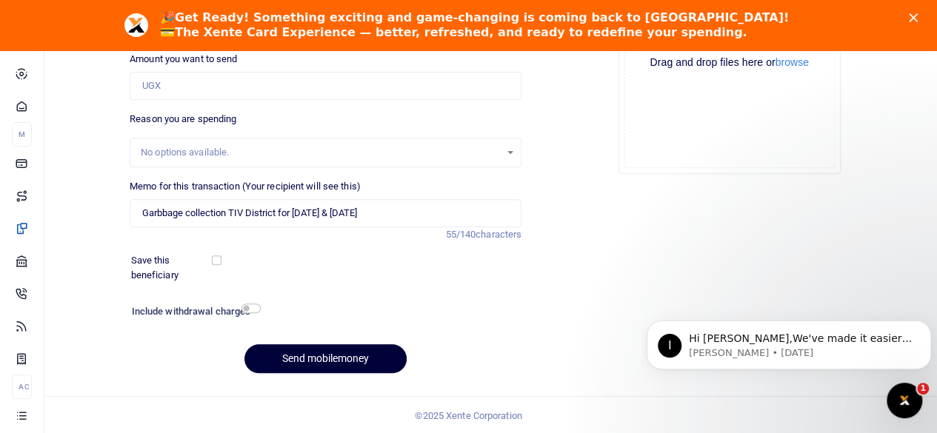
click at [326, 353] on button "Send mobilemoney" at bounding box center [325, 358] width 162 height 29
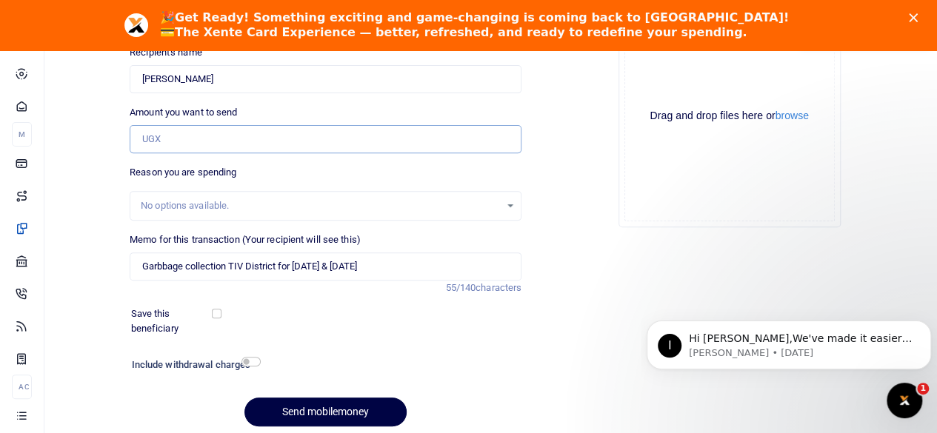
scroll to position [222, 0]
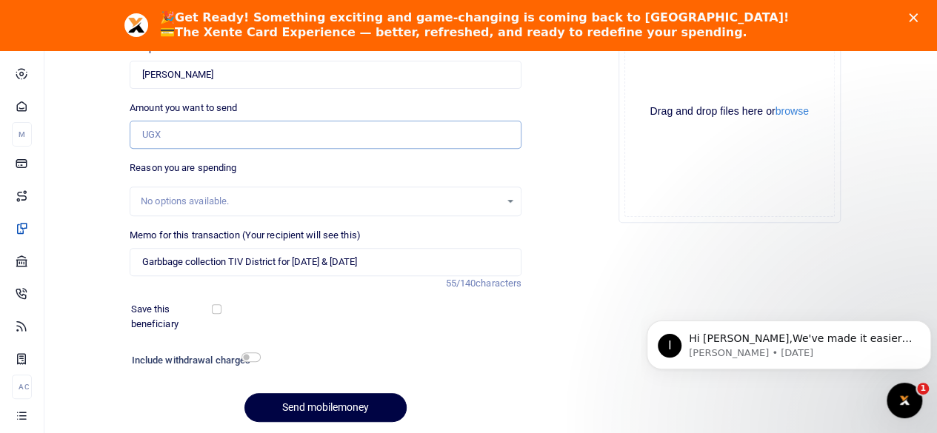
click at [218, 138] on input "Amount you want to send" at bounding box center [326, 135] width 392 height 28
type input "200,000"
click at [484, 357] on div at bounding box center [376, 362] width 234 height 24
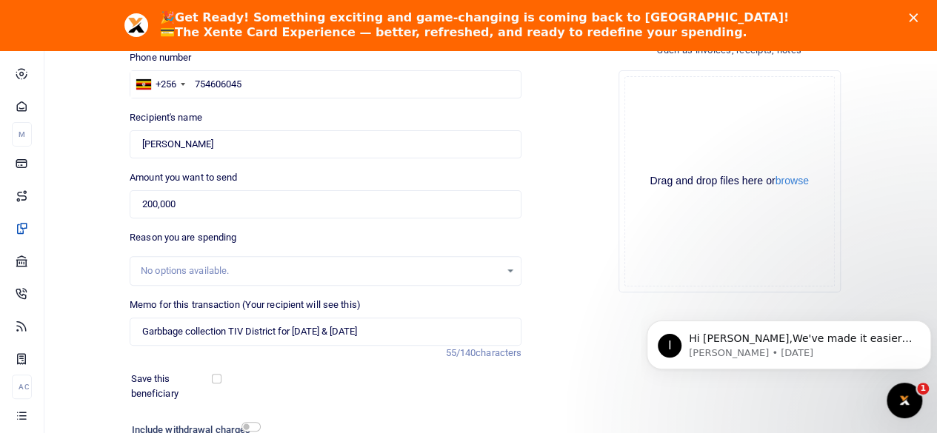
scroll to position [271, 0]
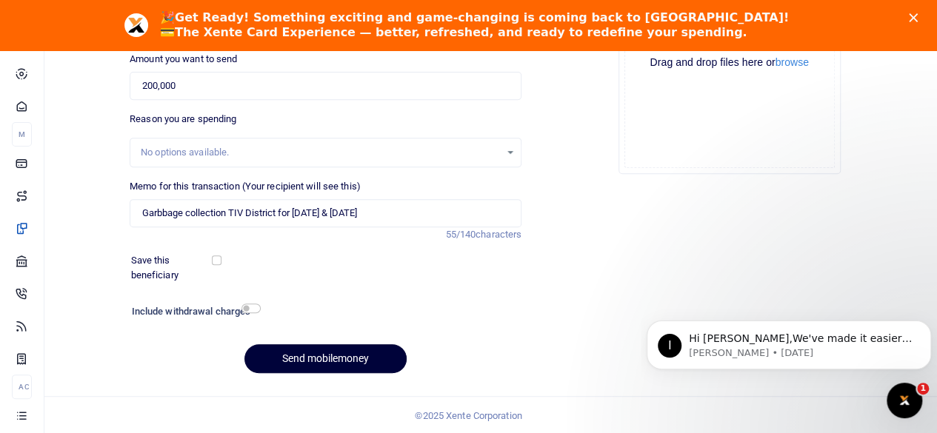
click at [357, 353] on button "Send mobilemoney" at bounding box center [325, 358] width 162 height 29
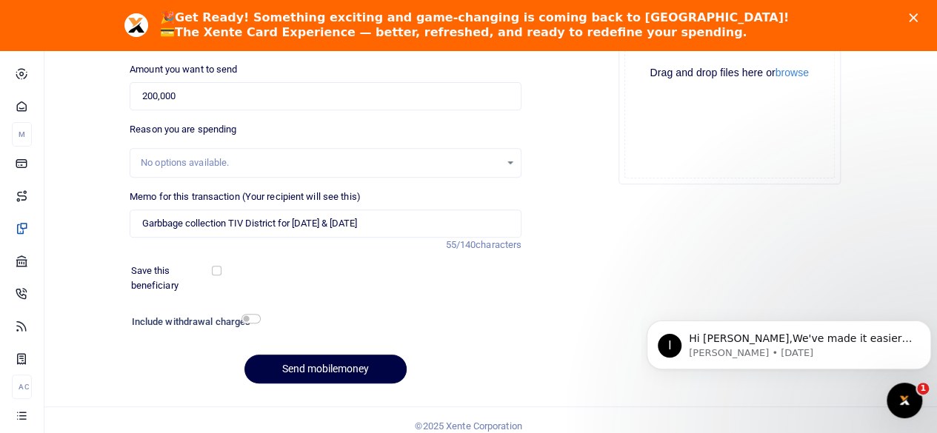
scroll to position [123, 0]
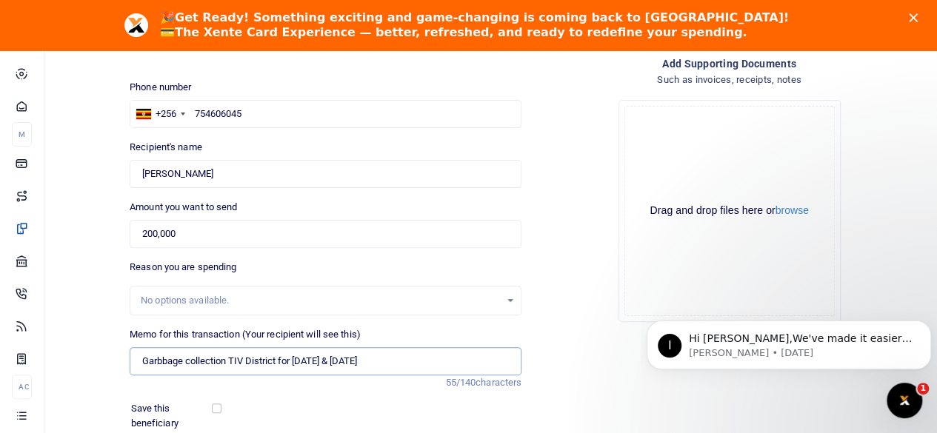
click at [330, 356] on input "Garbbage collection TIV District for August & sept 2025" at bounding box center [326, 361] width 392 height 28
click at [161, 359] on input "Garbbage collection TIV District for August and sept 2025" at bounding box center [326, 361] width 392 height 28
click at [416, 358] on input "Garbage collection TIV District for [DATE] and [DATE]" at bounding box center [326, 361] width 392 height 28
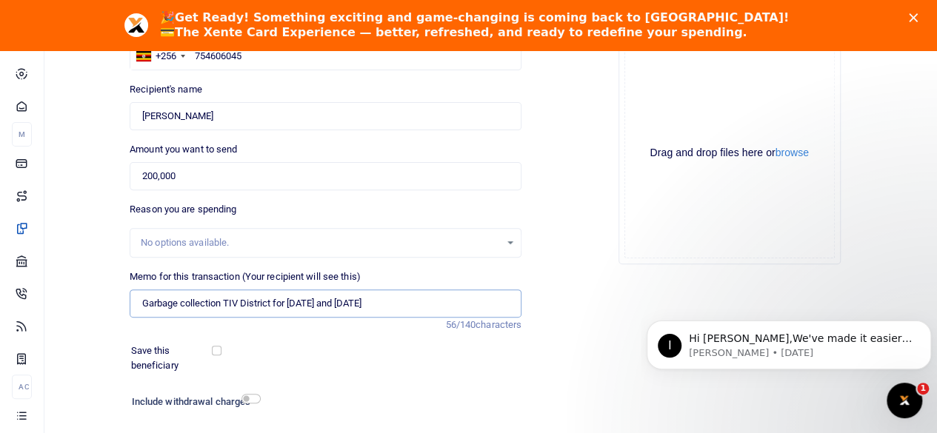
scroll to position [271, 0]
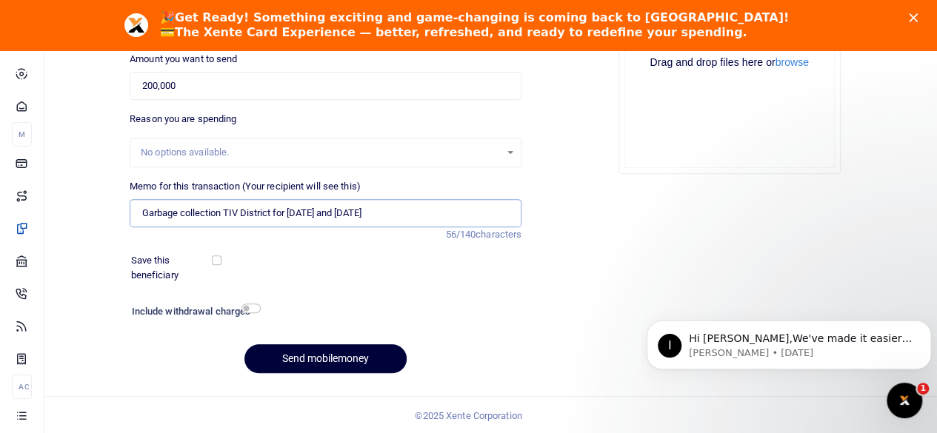
type input "Garbage collection TIV District for [DATE] and [DATE]"
click at [314, 352] on button "Send mobilemoney" at bounding box center [325, 358] width 162 height 29
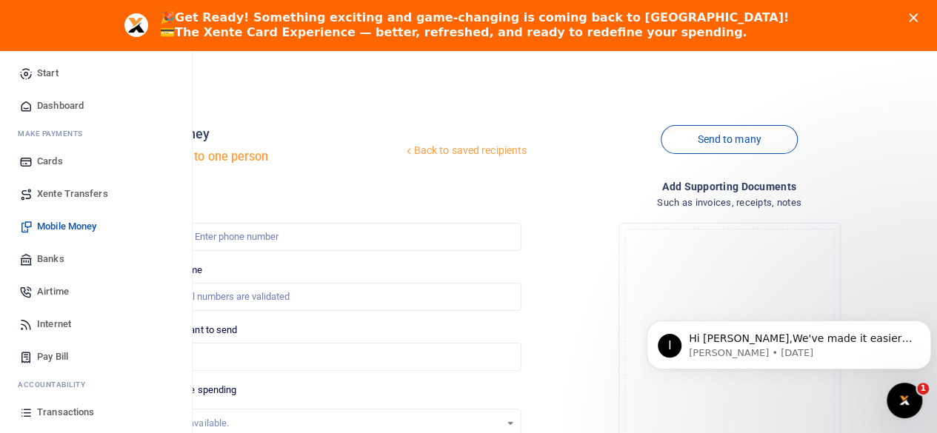
click at [70, 409] on span "Transactions" at bounding box center [65, 412] width 57 height 15
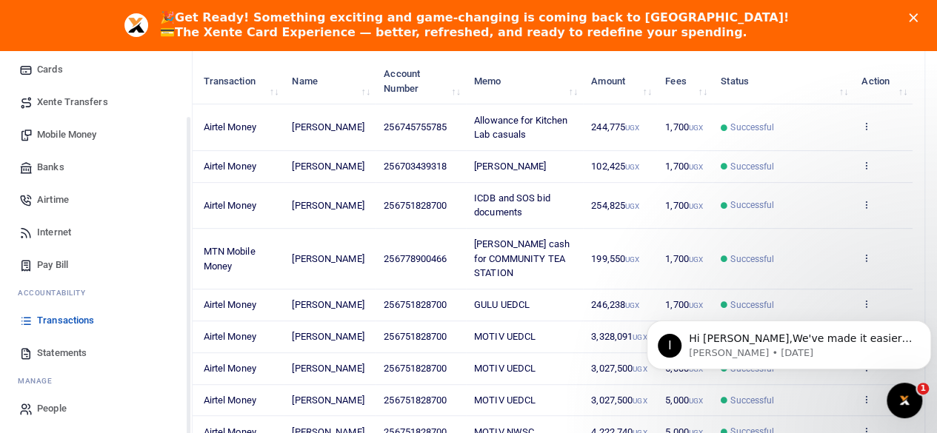
scroll to position [95, 0]
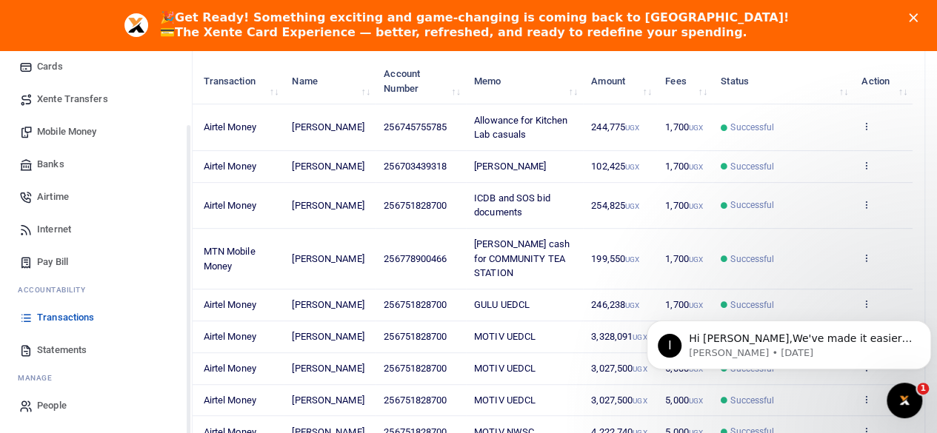
click at [80, 315] on span "Transactions" at bounding box center [65, 317] width 57 height 15
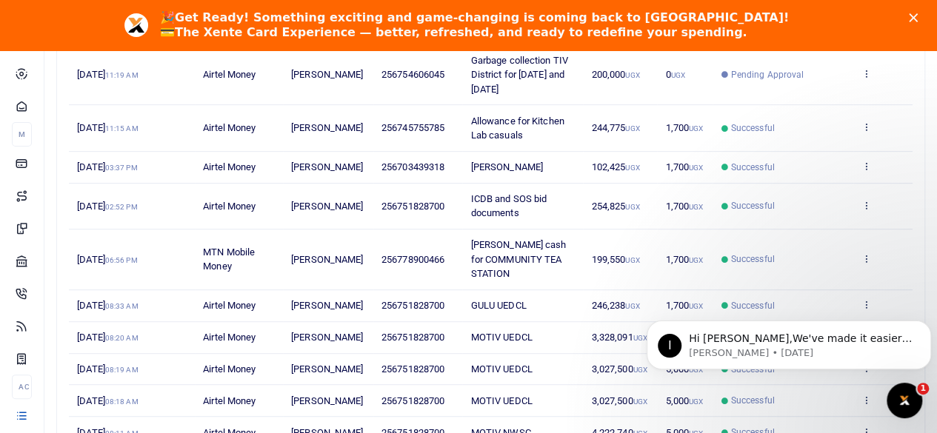
scroll to position [296, 0]
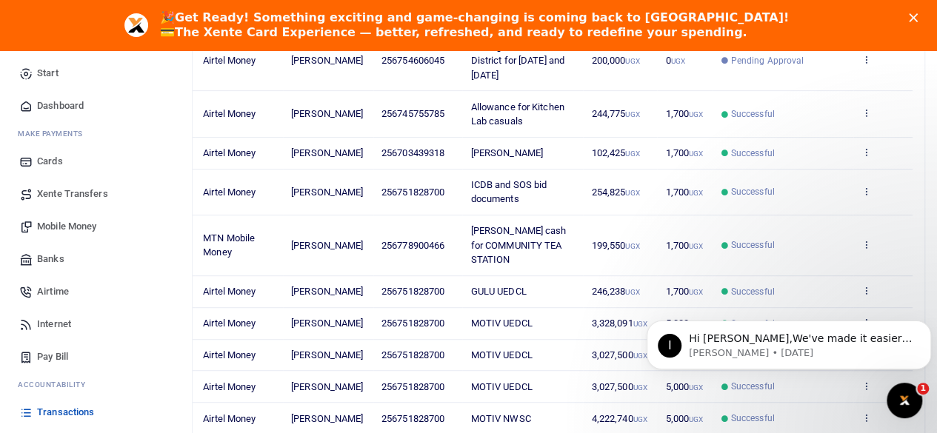
click at [78, 411] on span "Transactions" at bounding box center [65, 412] width 57 height 15
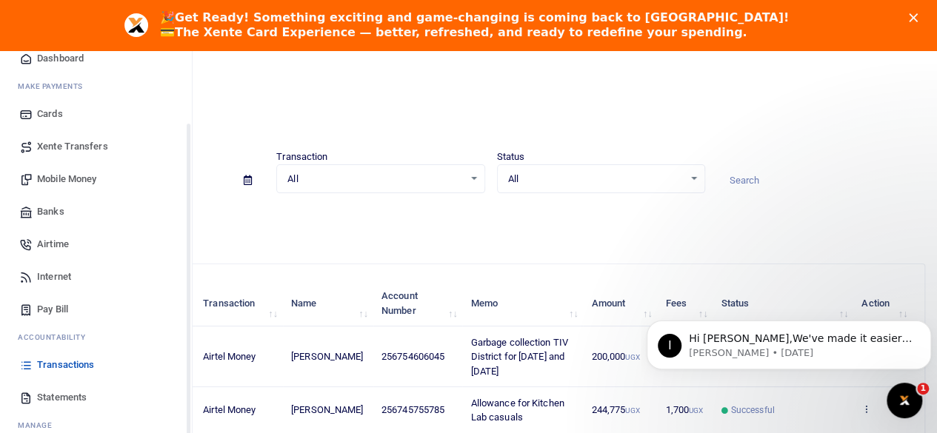
scroll to position [95, 0]
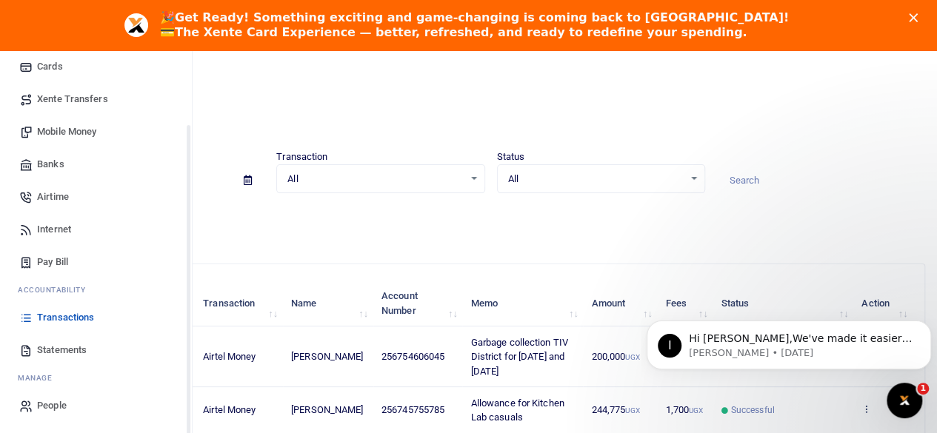
click at [47, 315] on span "Transactions" at bounding box center [65, 317] width 57 height 15
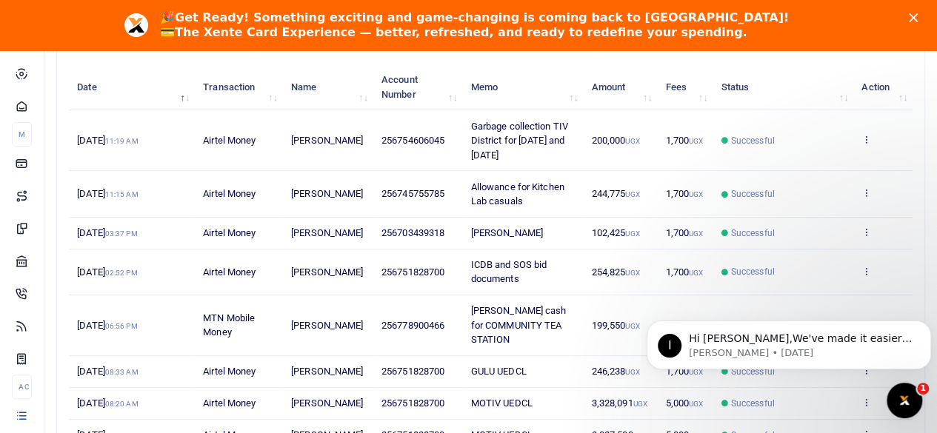
scroll to position [222, 0]
